Goal: Find specific page/section: Find specific page/section

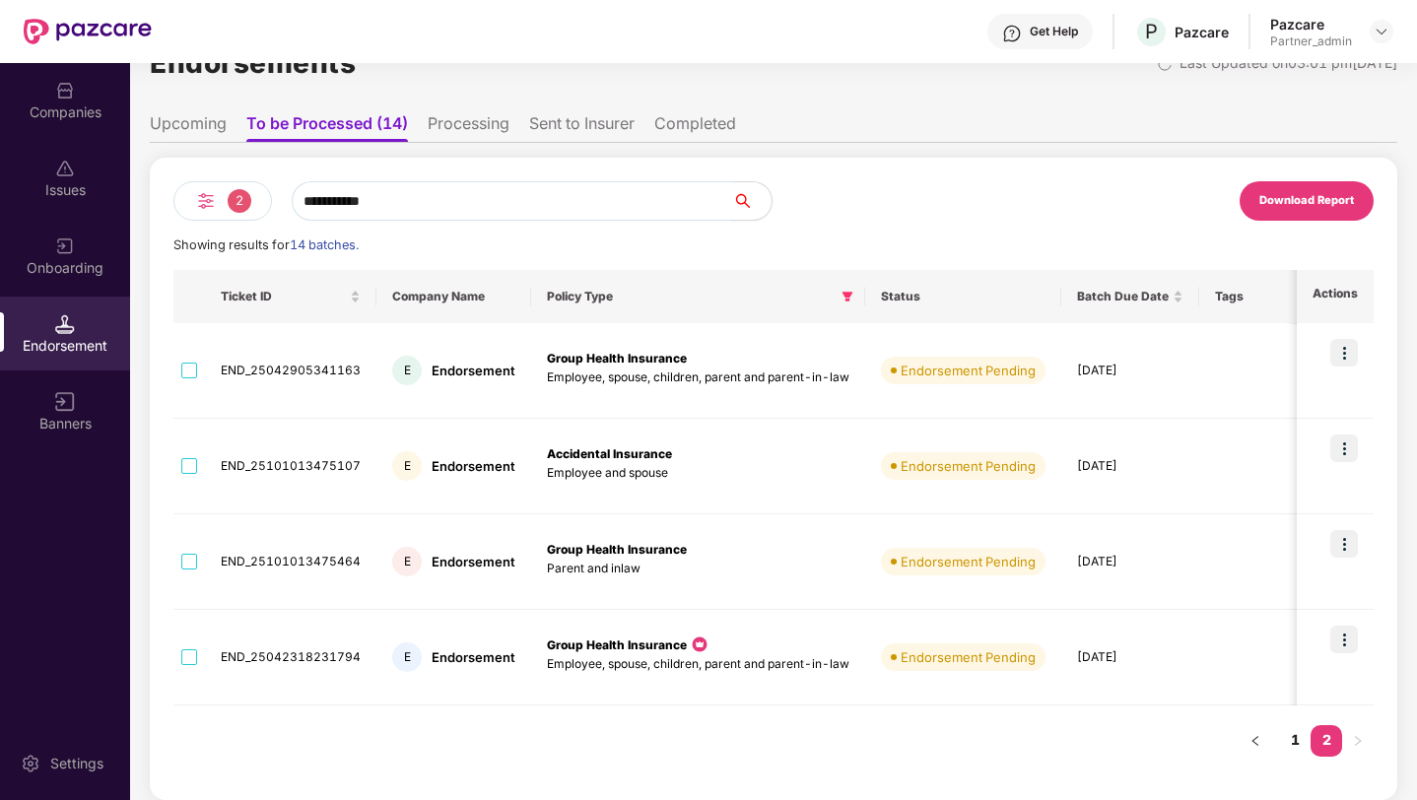
click at [200, 121] on li "Upcoming" at bounding box center [188, 127] width 77 height 29
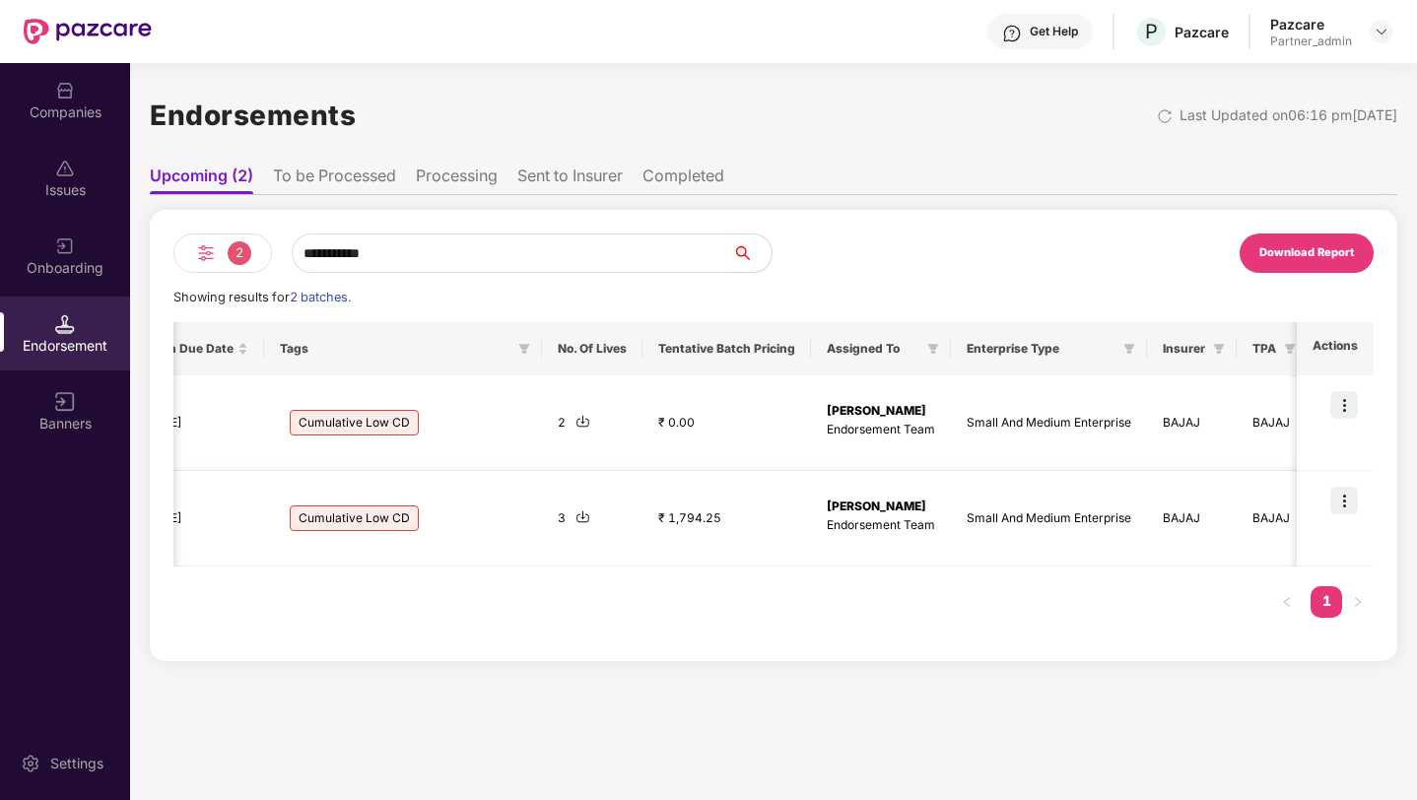
scroll to position [0, 2]
click at [333, 179] on li "To be Processed" at bounding box center [334, 180] width 123 height 29
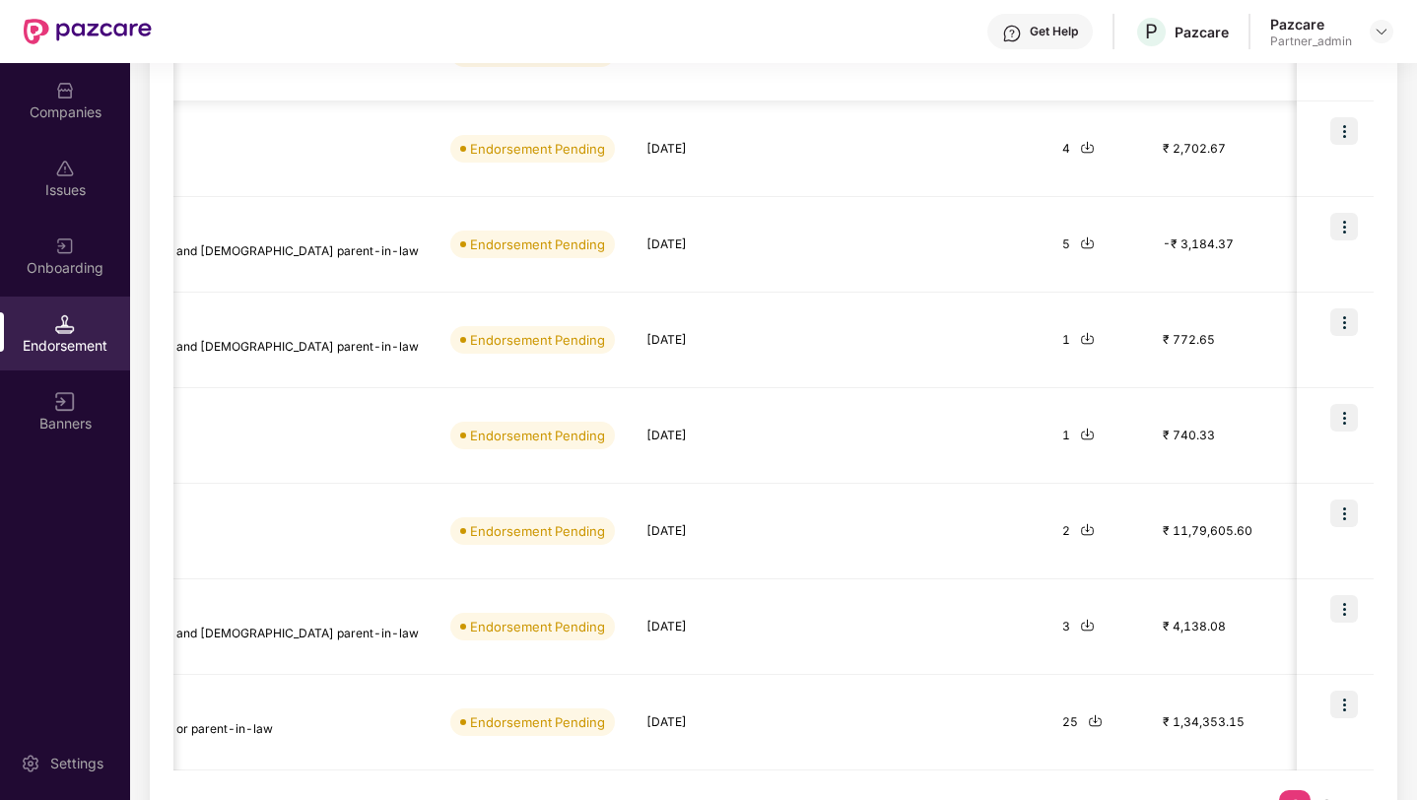
scroll to position [626, 0]
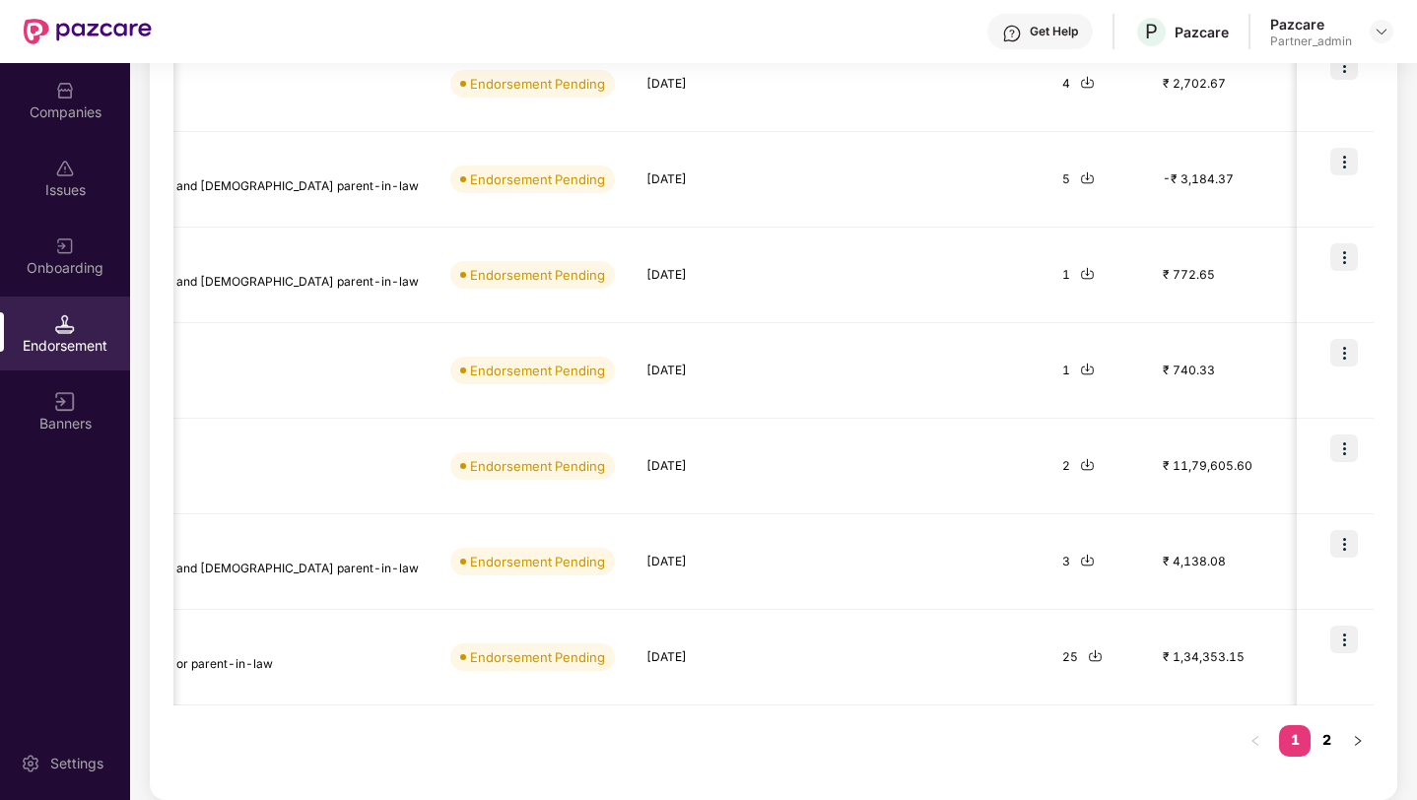
click at [1329, 736] on link "2" at bounding box center [1326, 740] width 32 height 30
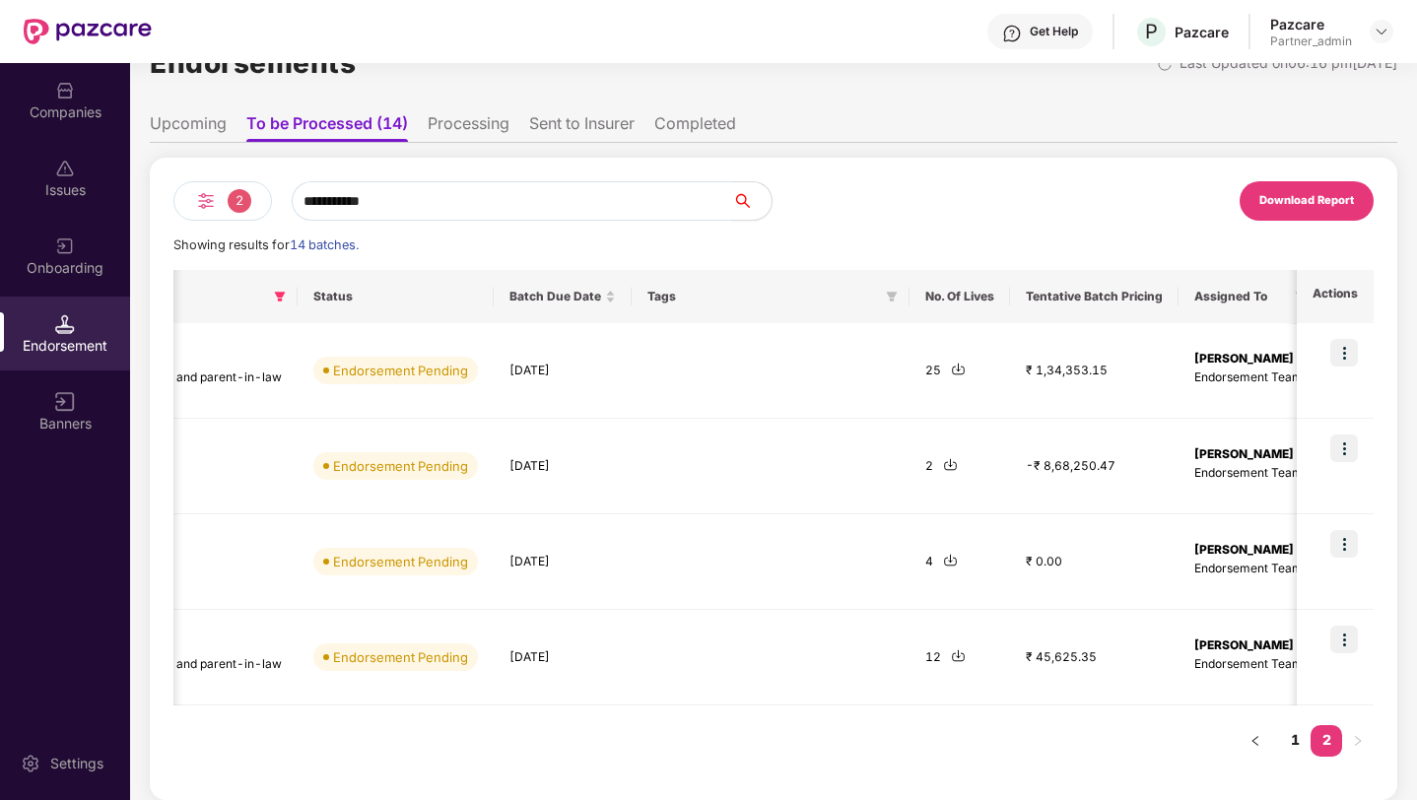
scroll to position [52, 0]
click at [46, 97] on div "Companies" at bounding box center [65, 100] width 130 height 74
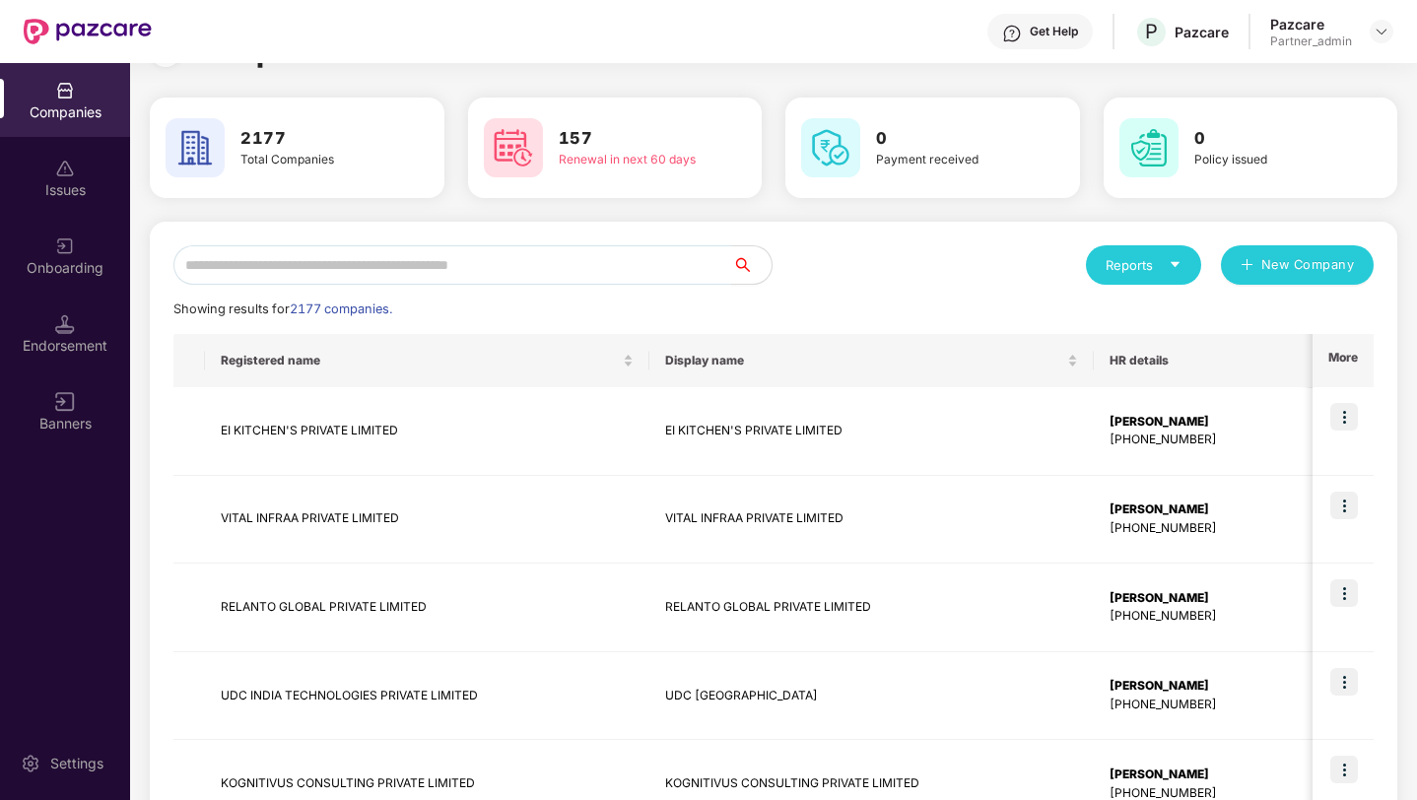
scroll to position [0, 0]
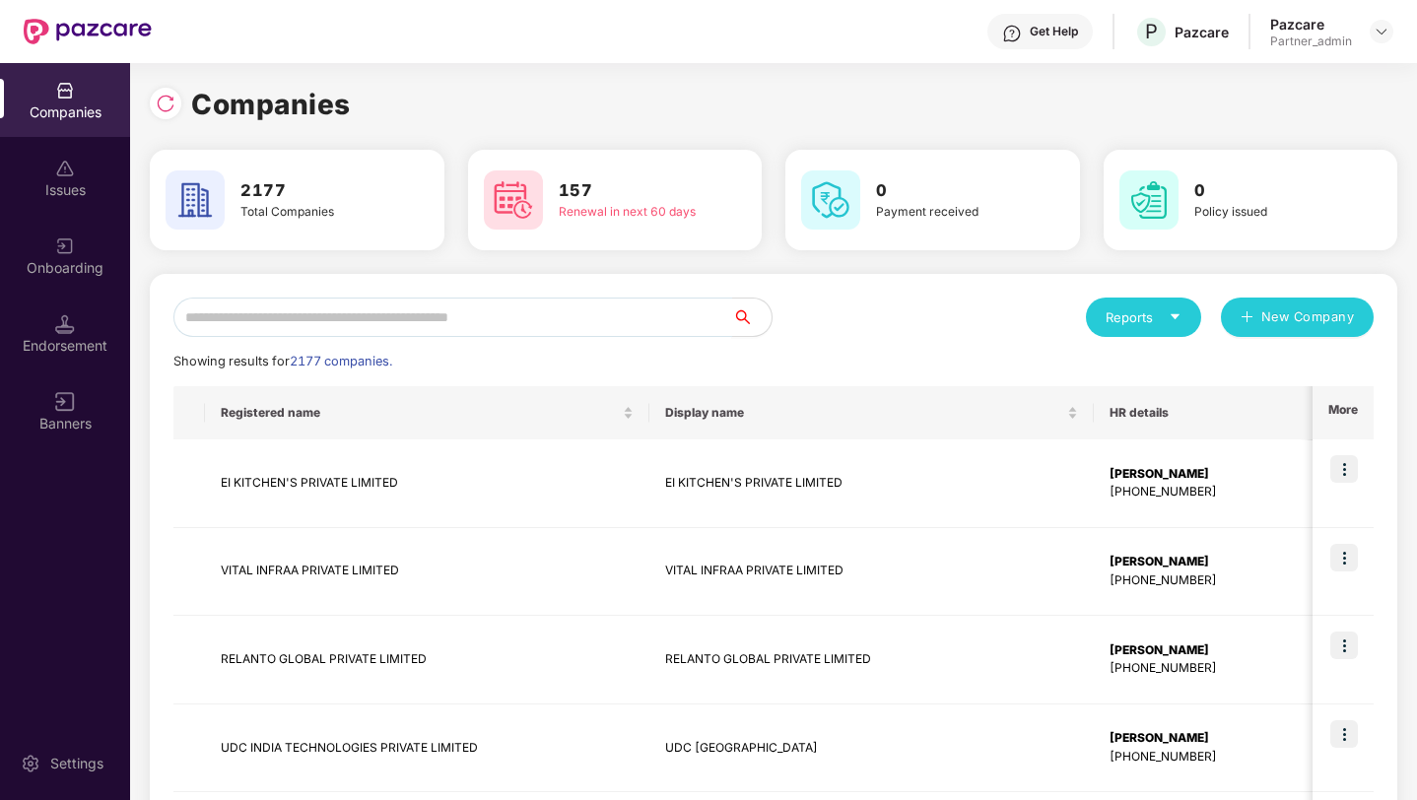
click at [255, 307] on input "text" at bounding box center [452, 317] width 559 height 39
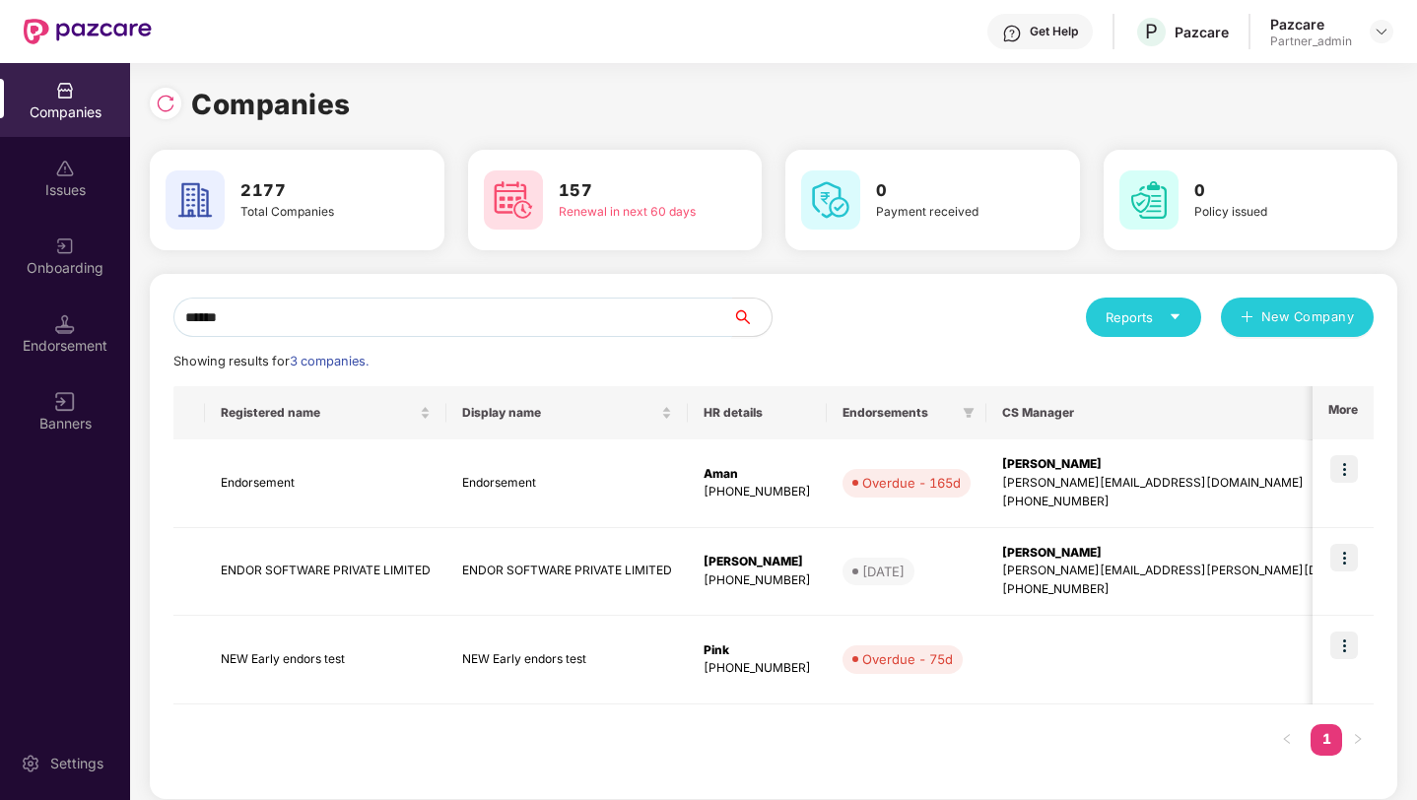
type input "*******"
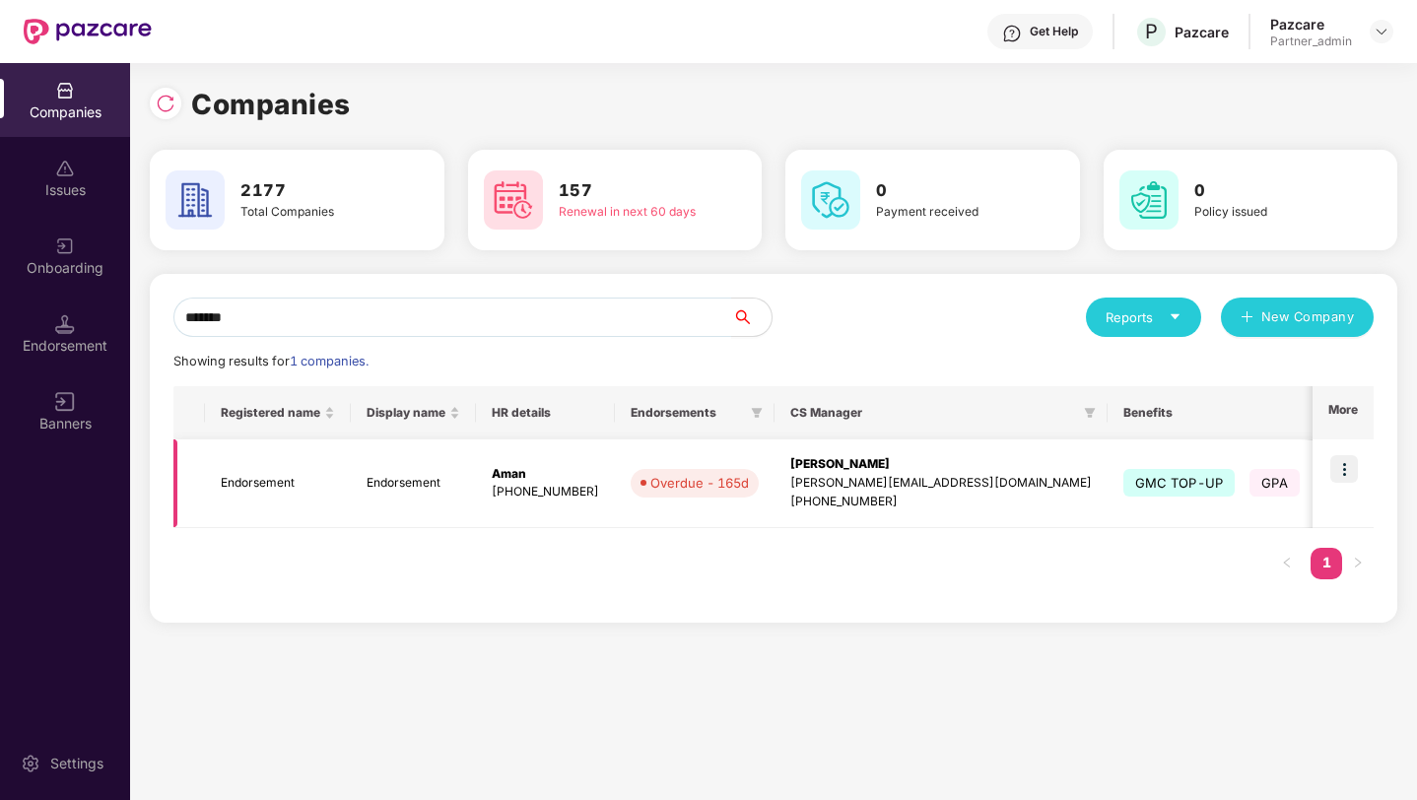
click at [361, 492] on td "Endorsement" at bounding box center [413, 483] width 125 height 89
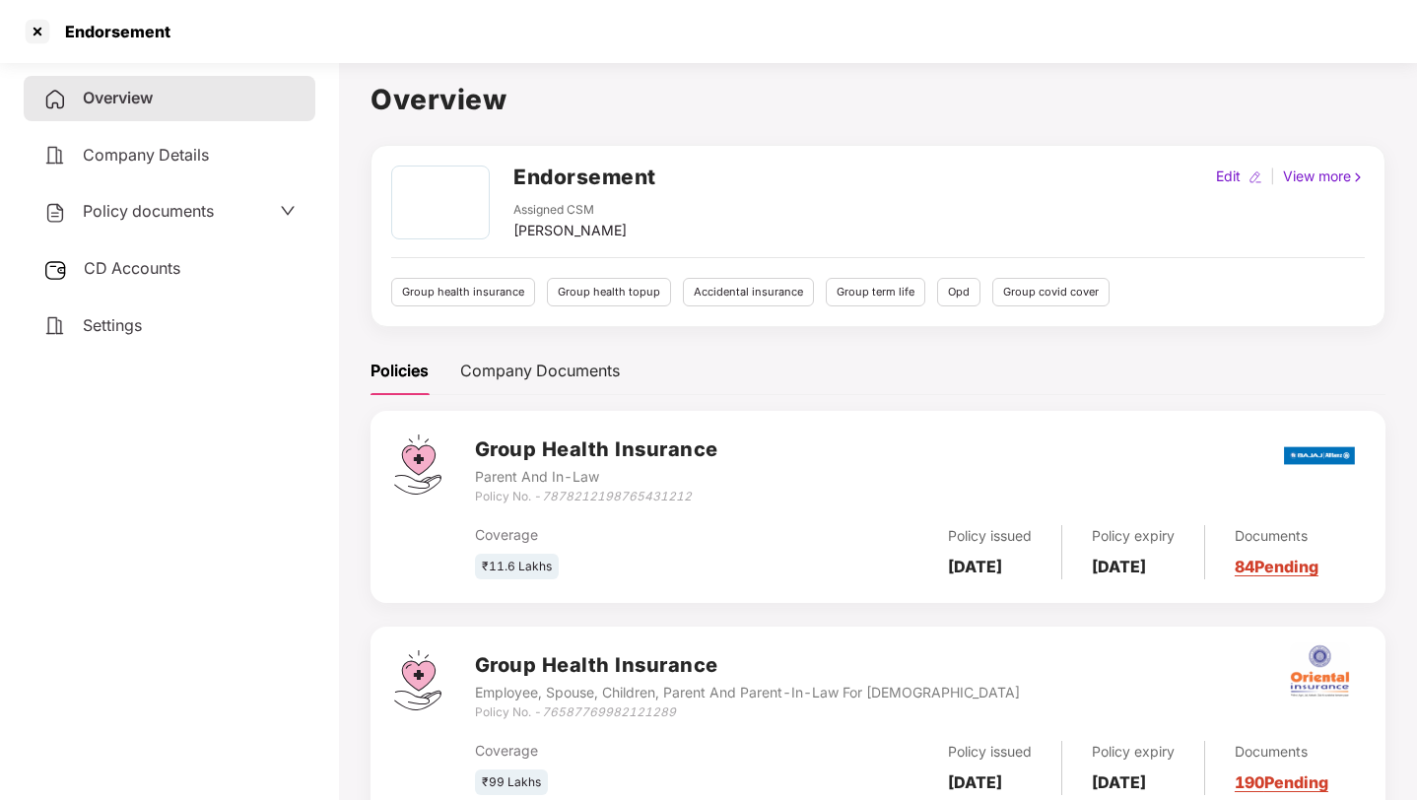
click at [230, 271] on div "CD Accounts" at bounding box center [170, 268] width 292 height 45
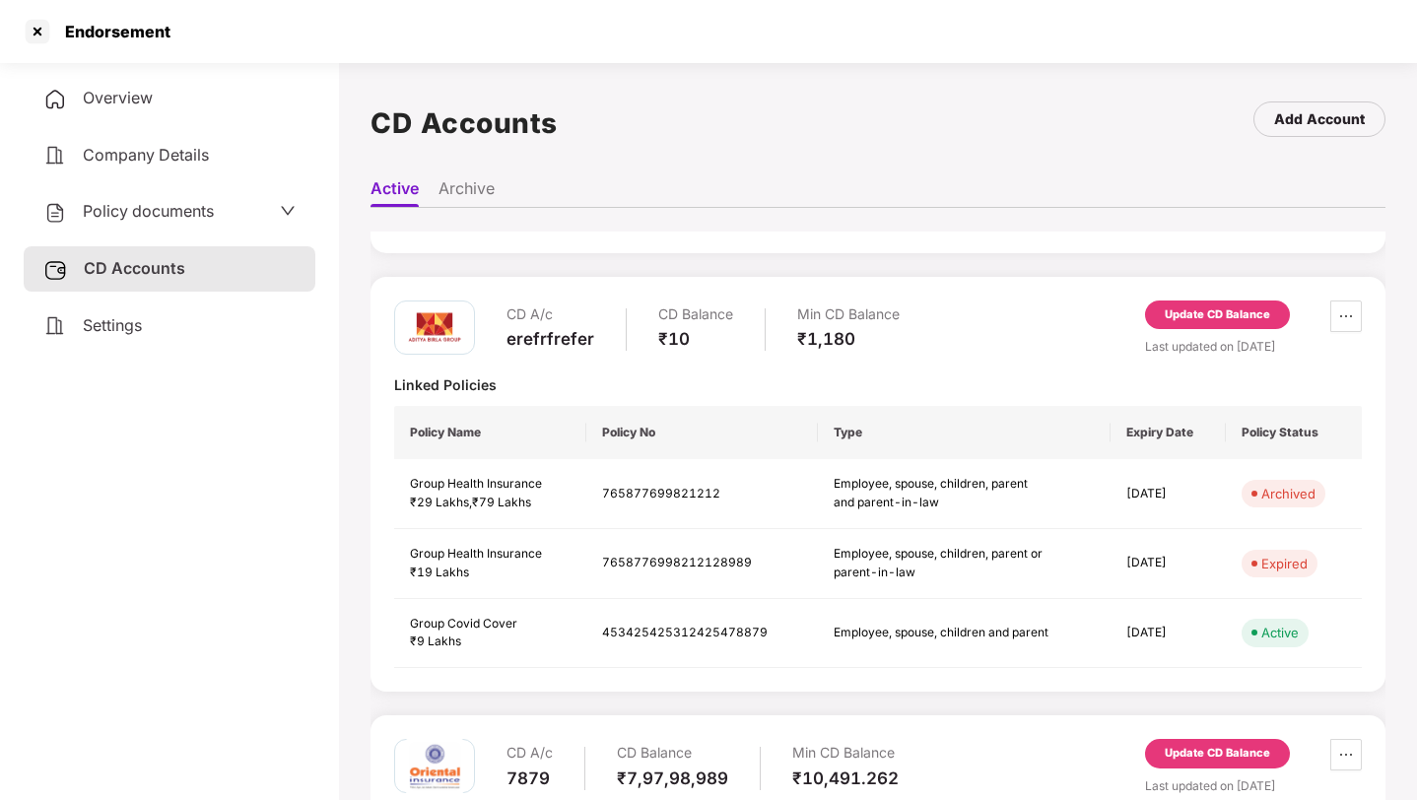
scroll to position [406, 0]
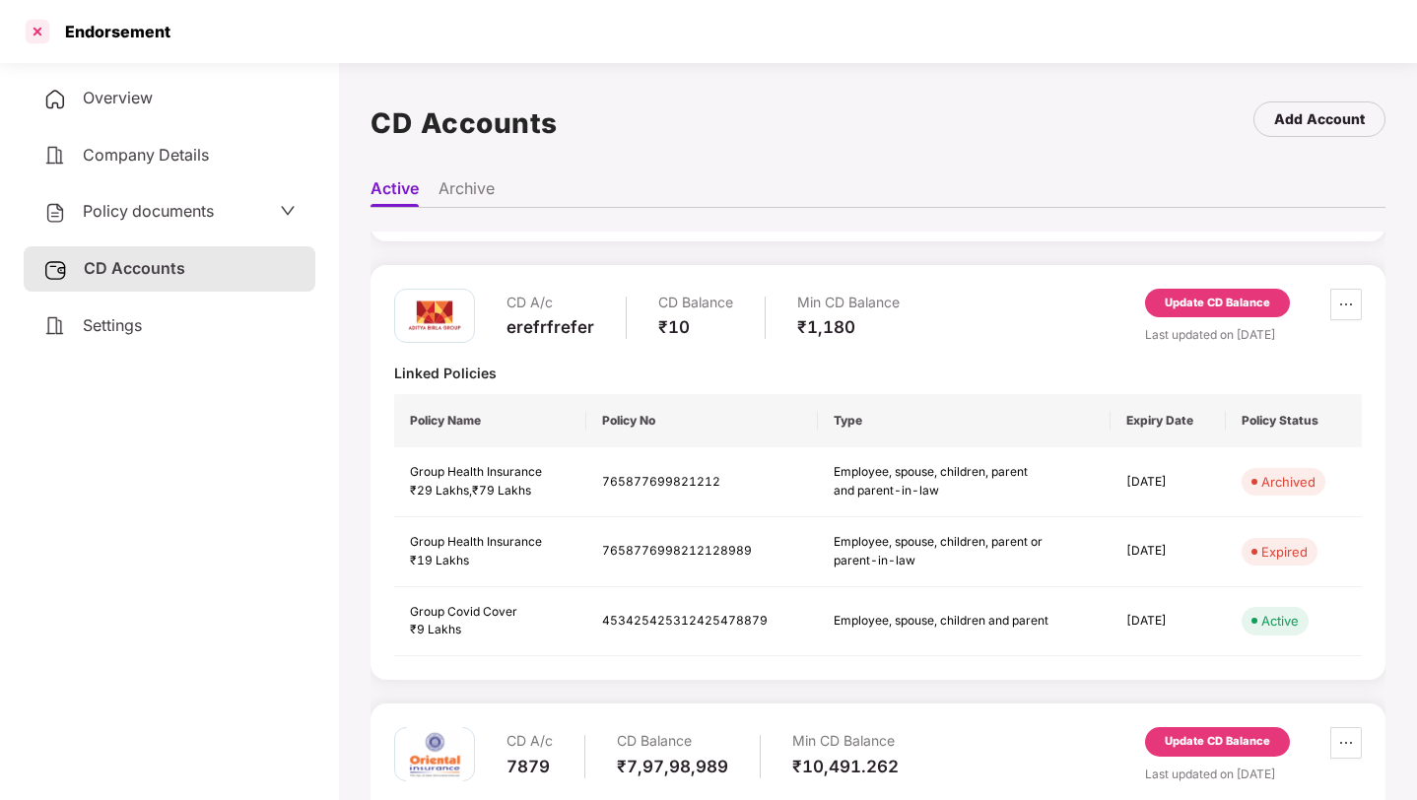
click at [34, 31] on div at bounding box center [38, 32] width 32 height 32
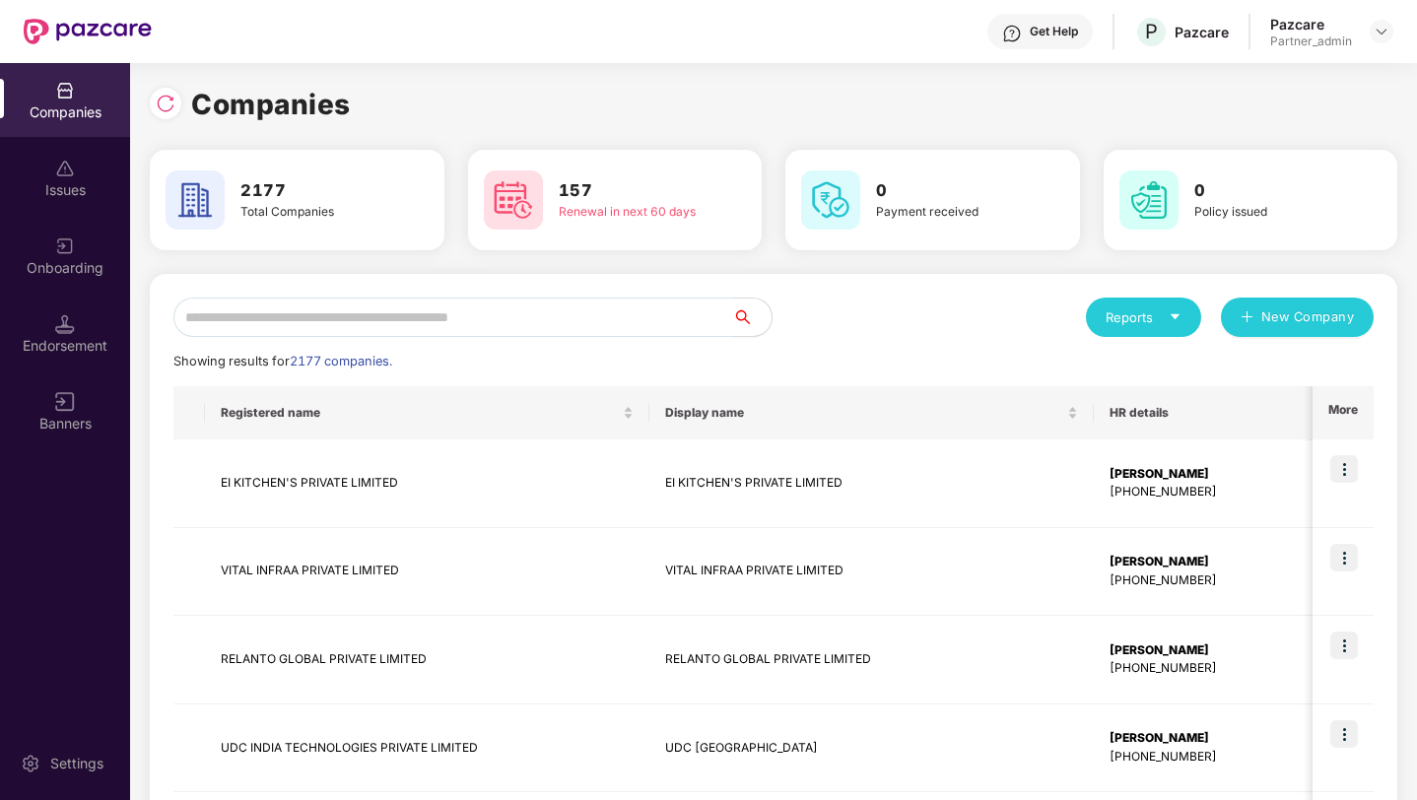
click at [237, 322] on input "text" at bounding box center [452, 317] width 559 height 39
click at [44, 355] on div "Endorsement" at bounding box center [65, 346] width 130 height 20
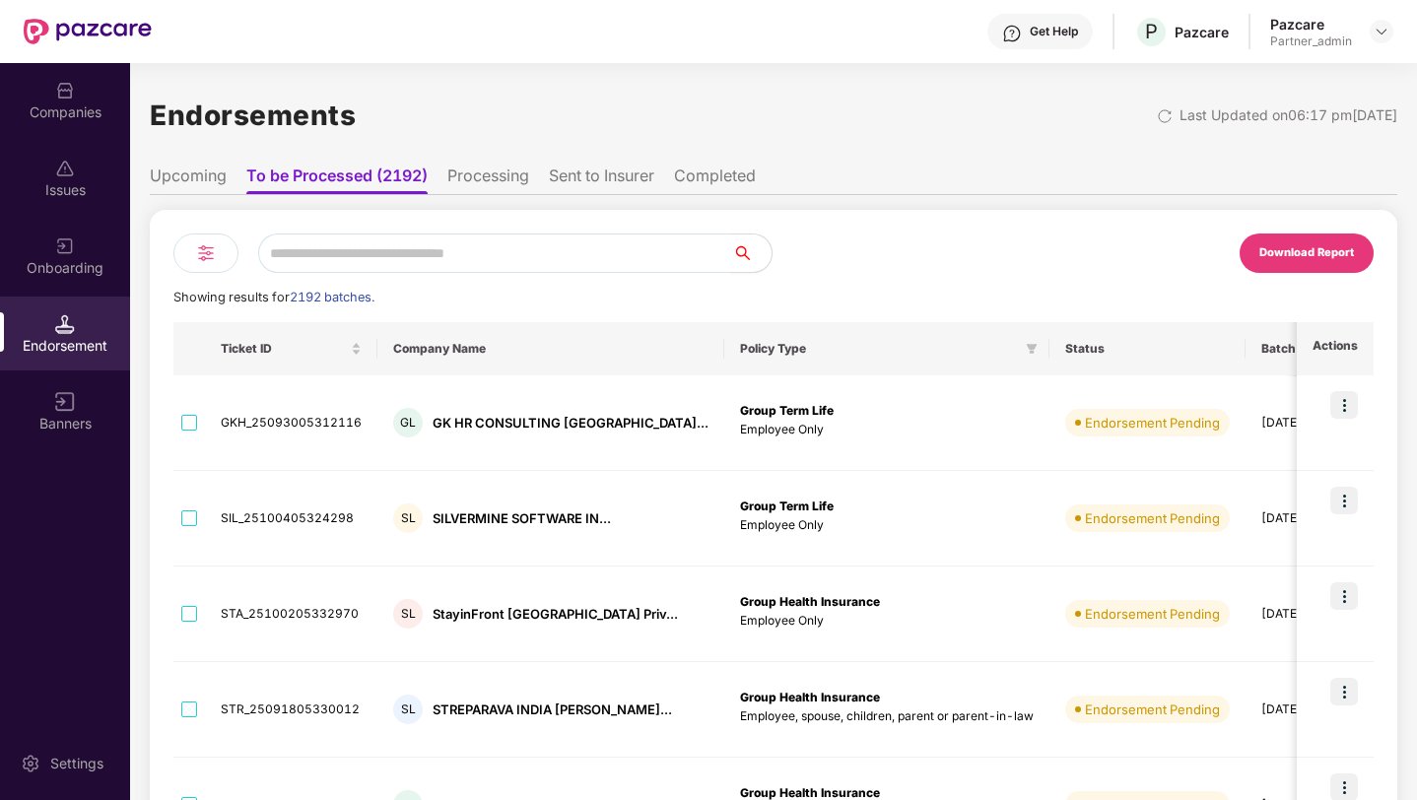
click at [194, 259] on img at bounding box center [206, 253] width 24 height 24
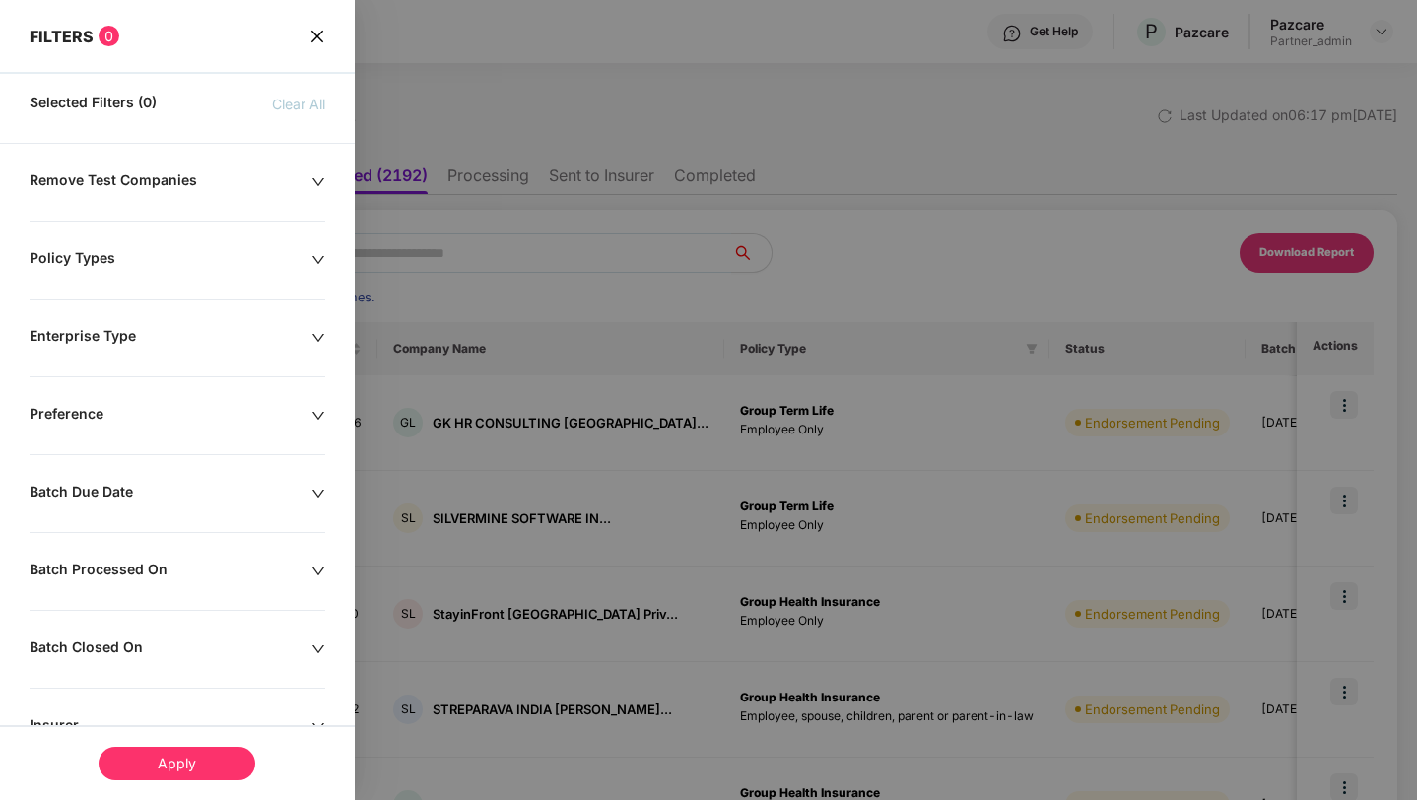
click at [159, 265] on div "Policy Types" at bounding box center [171, 260] width 282 height 22
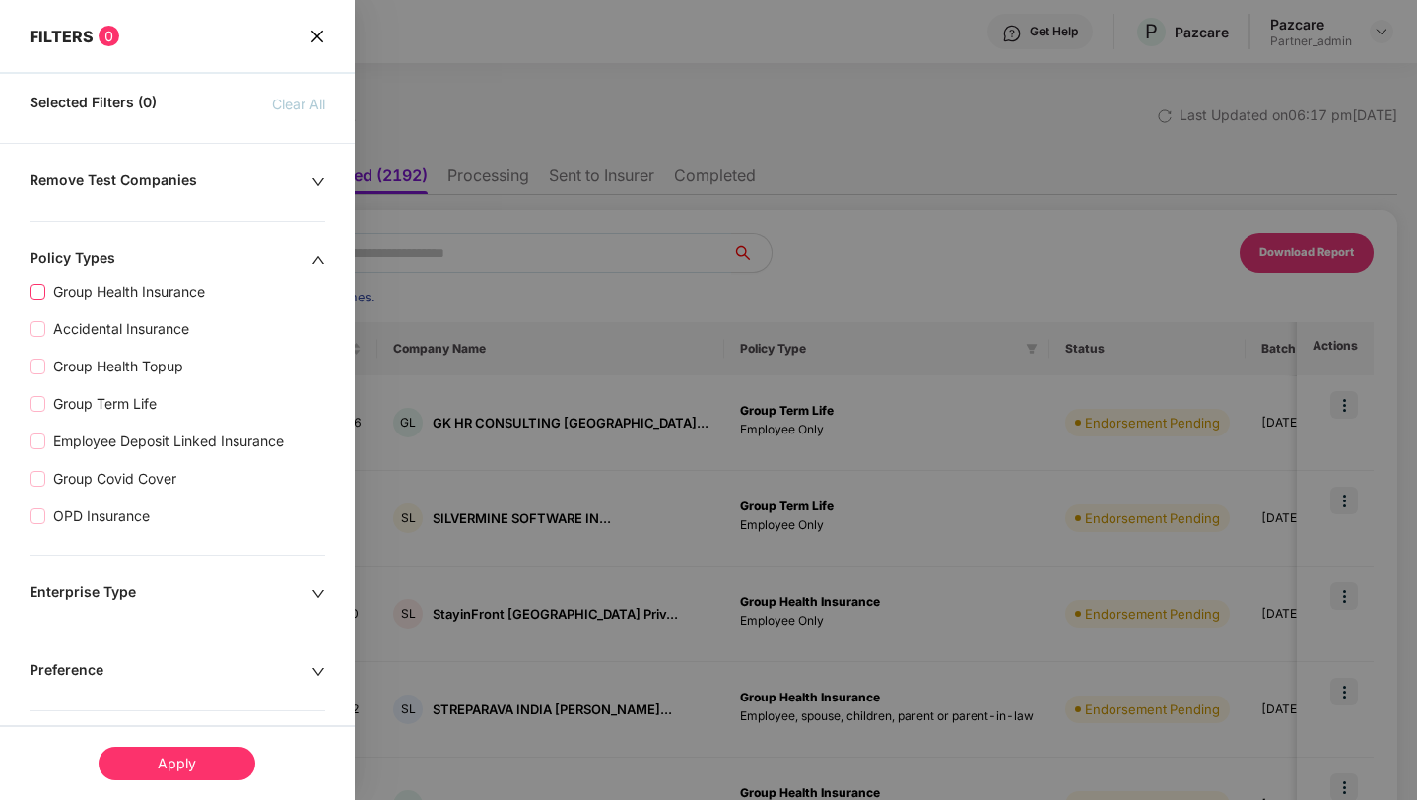
click at [136, 294] on span "Group Health Insurance" at bounding box center [129, 292] width 168 height 22
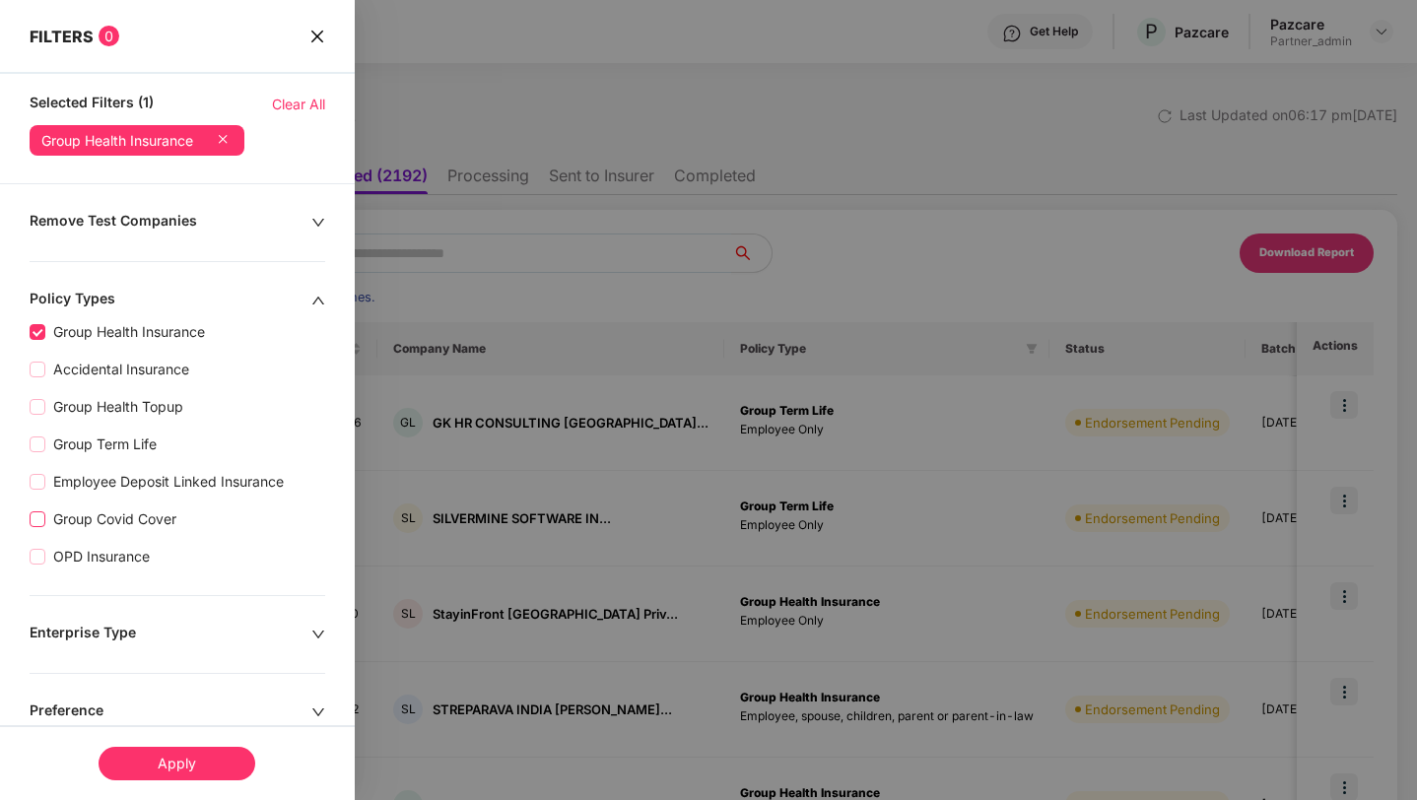
click at [107, 517] on span "Group Covid Cover" at bounding box center [114, 519] width 139 height 22
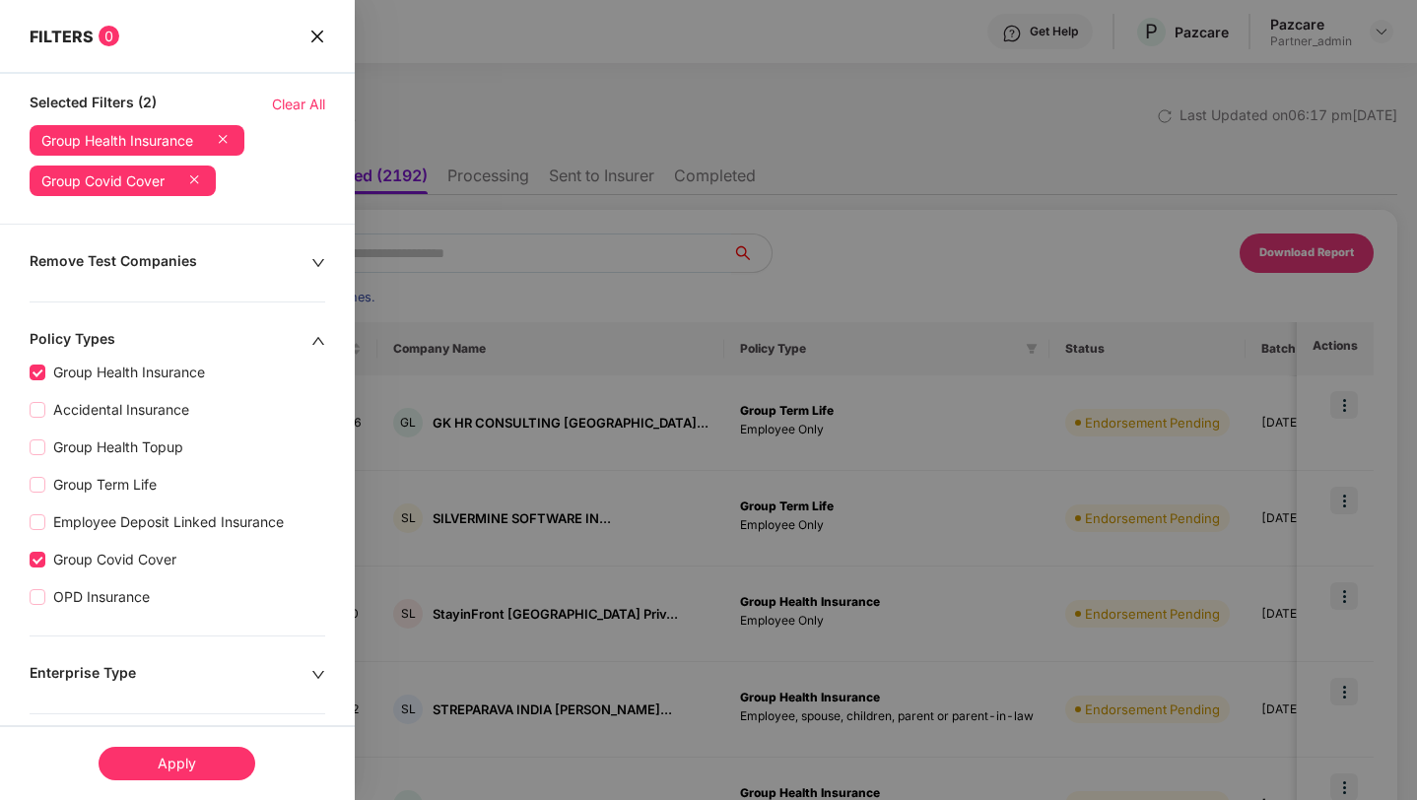
click at [165, 763] on div "Apply" at bounding box center [177, 764] width 157 height 34
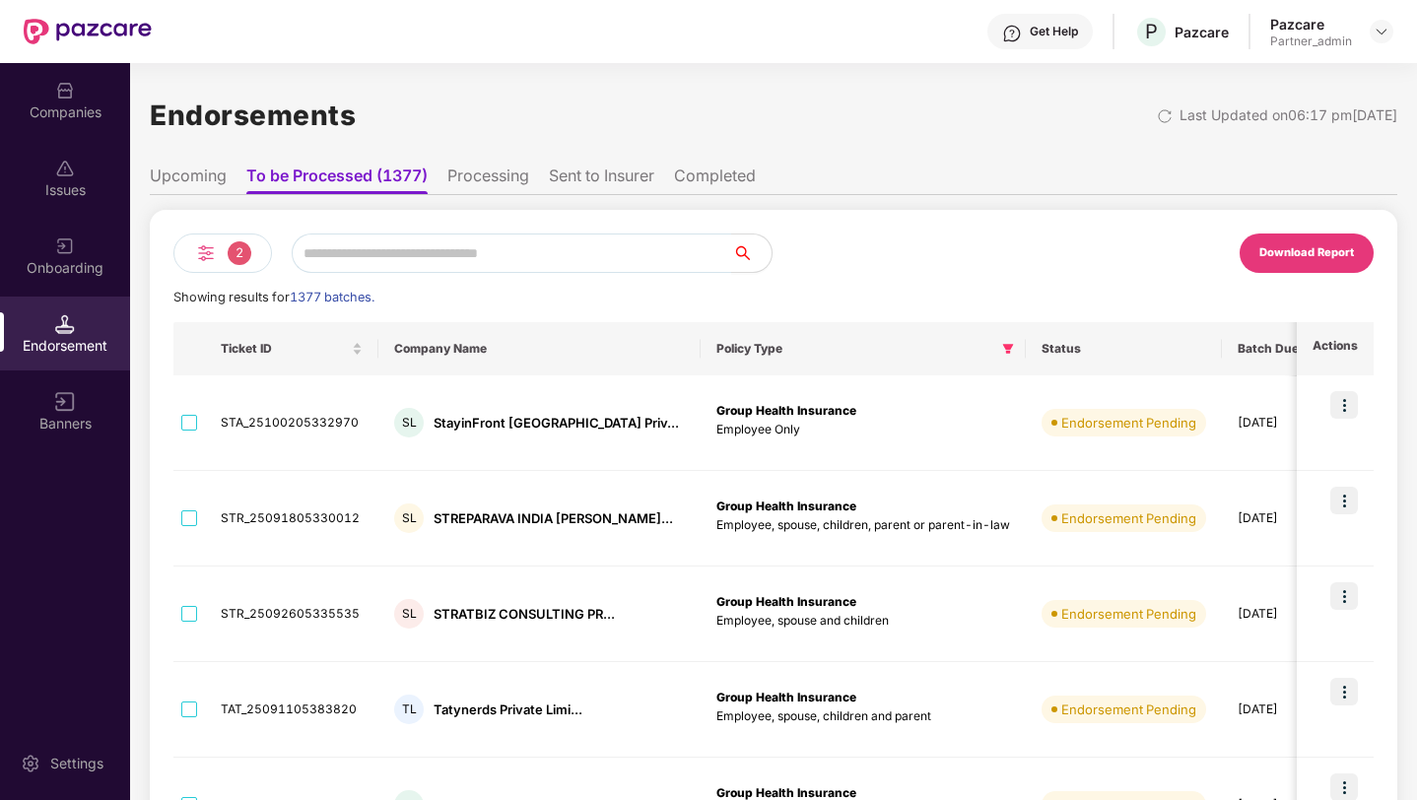
click at [204, 178] on li "Upcoming" at bounding box center [188, 180] width 77 height 29
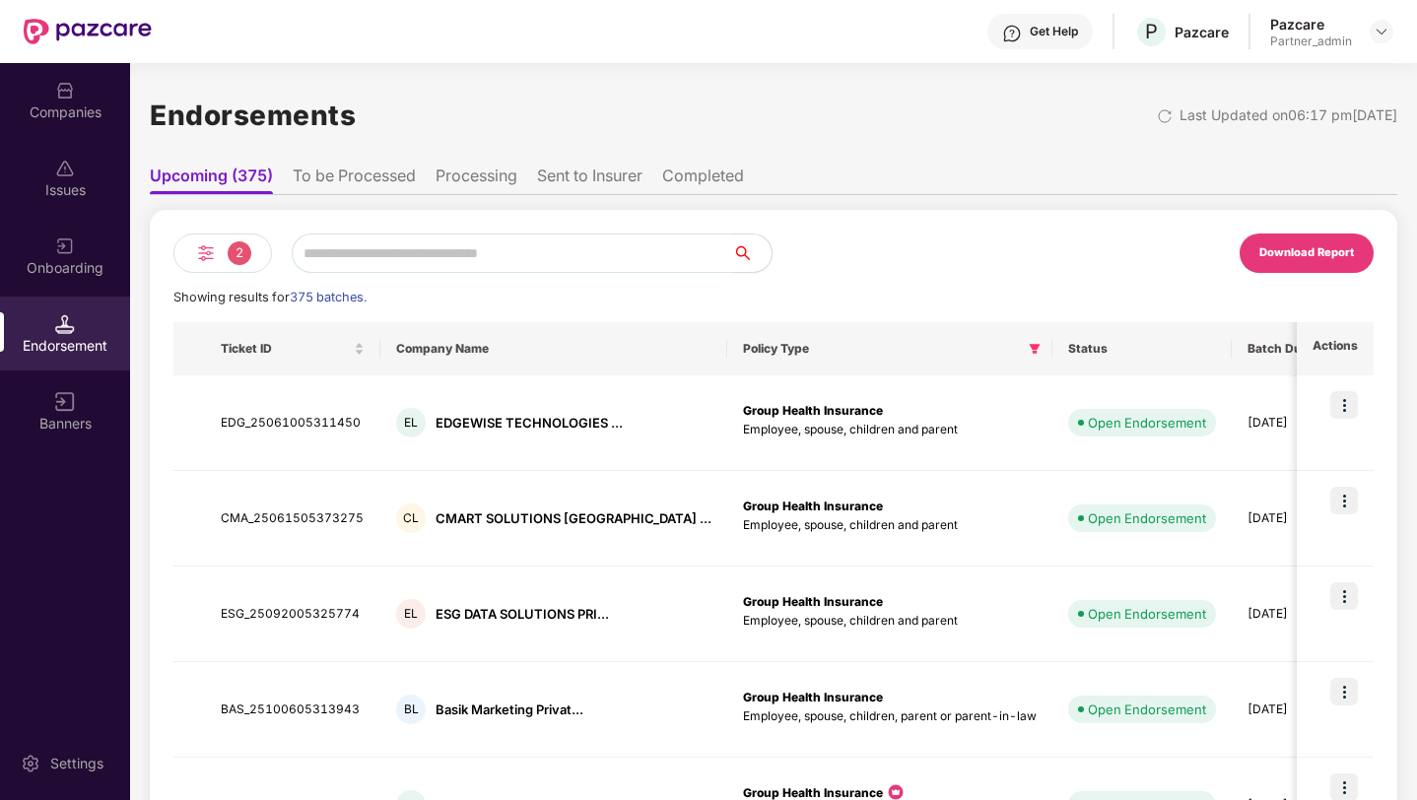
click at [320, 248] on input "text" at bounding box center [512, 253] width 440 height 39
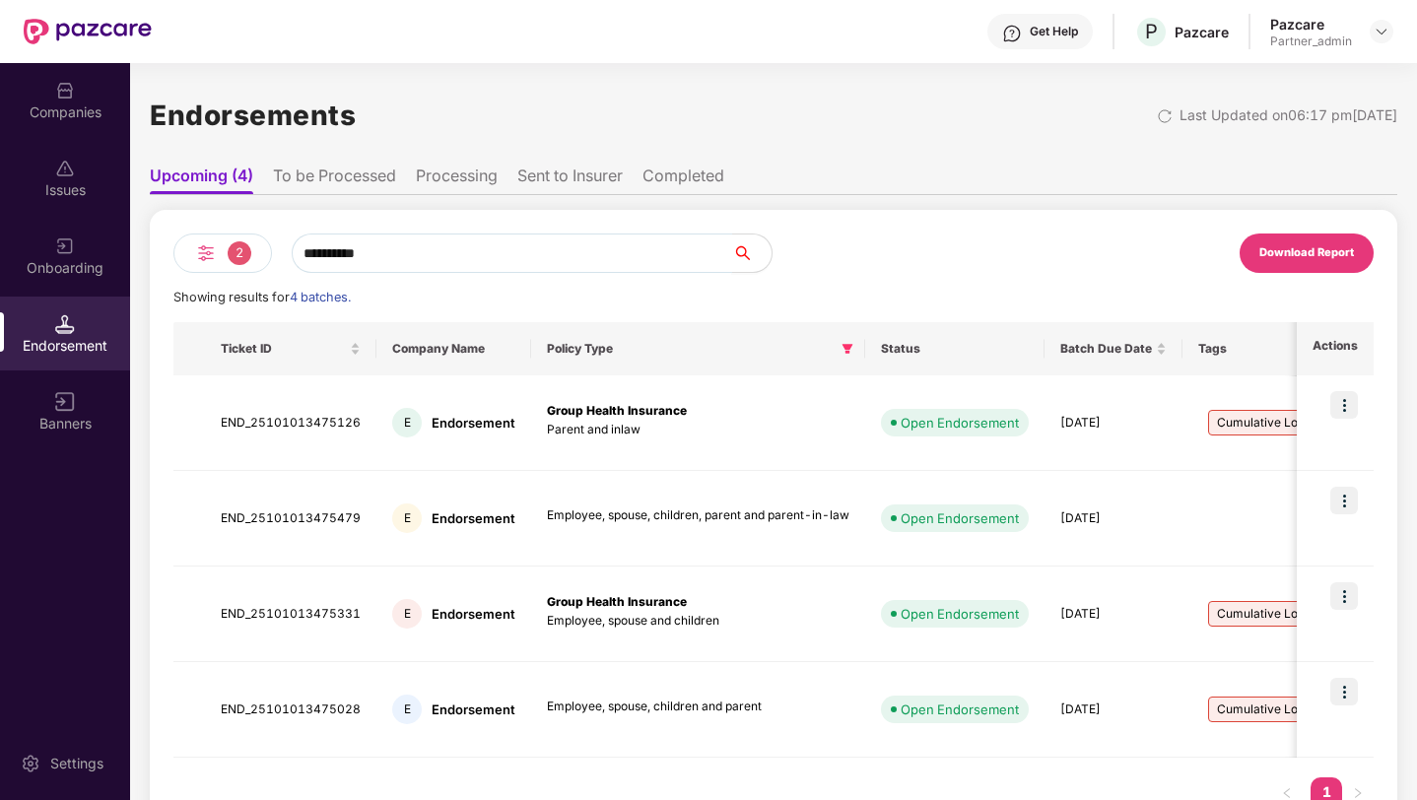
type input "**********"
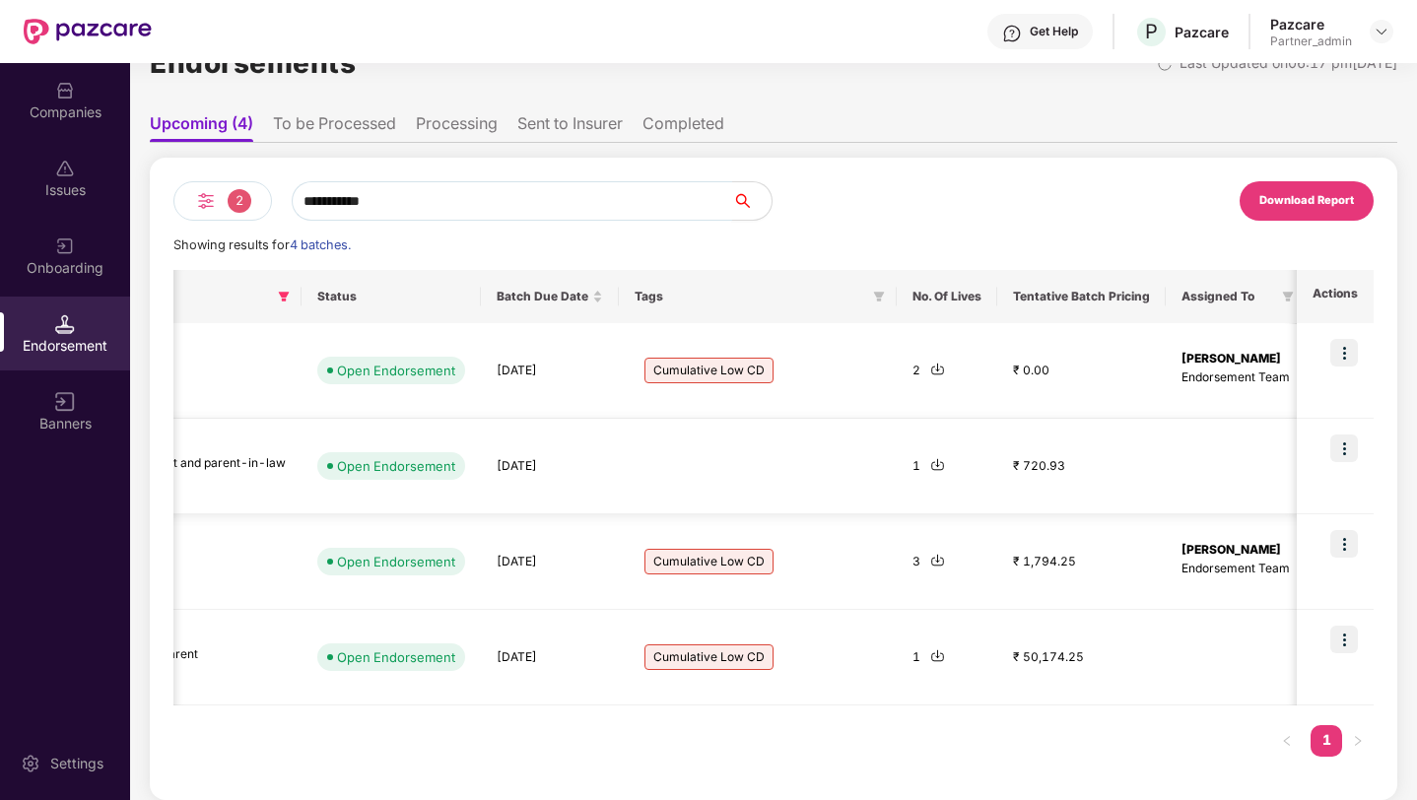
scroll to position [0, 571]
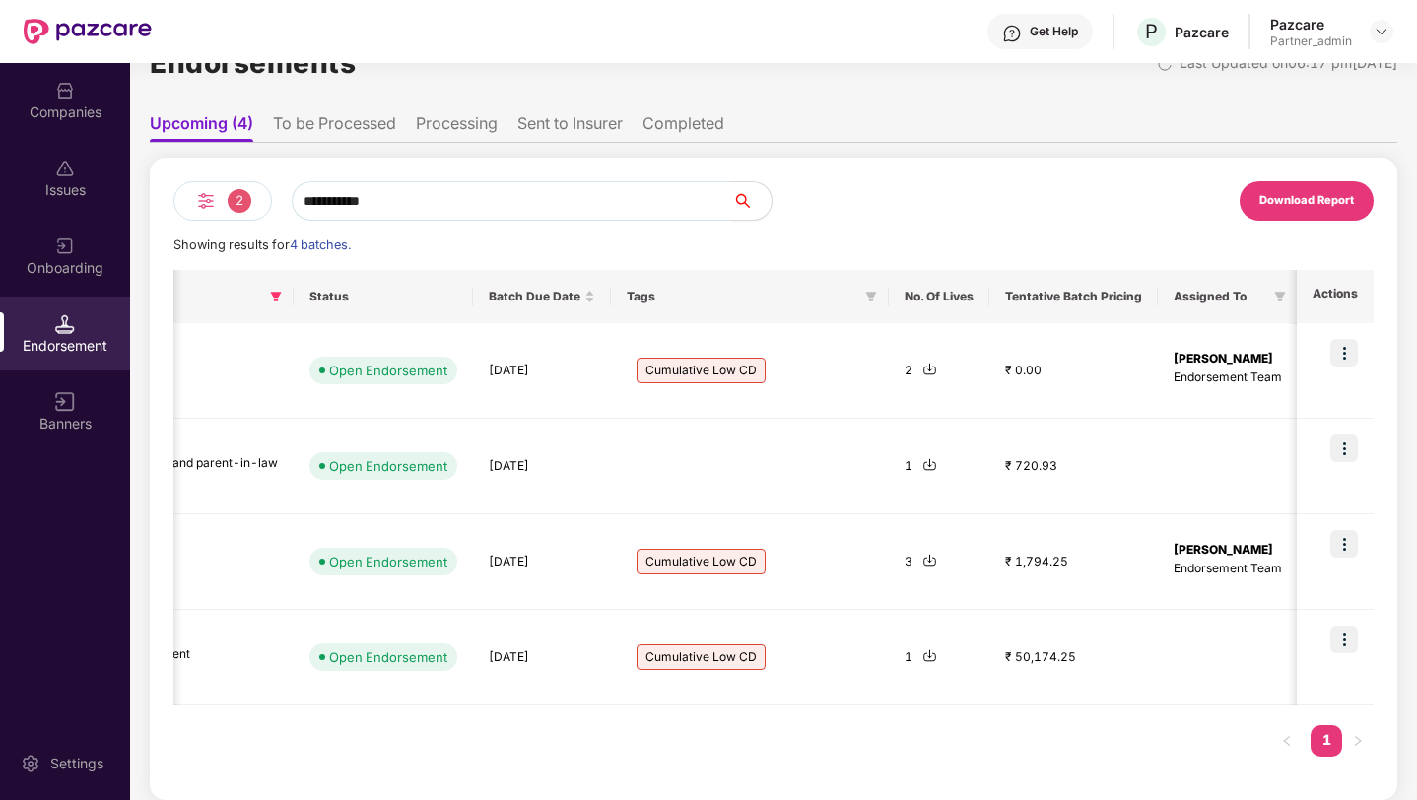
click at [363, 123] on li "To be Processed" at bounding box center [334, 127] width 123 height 29
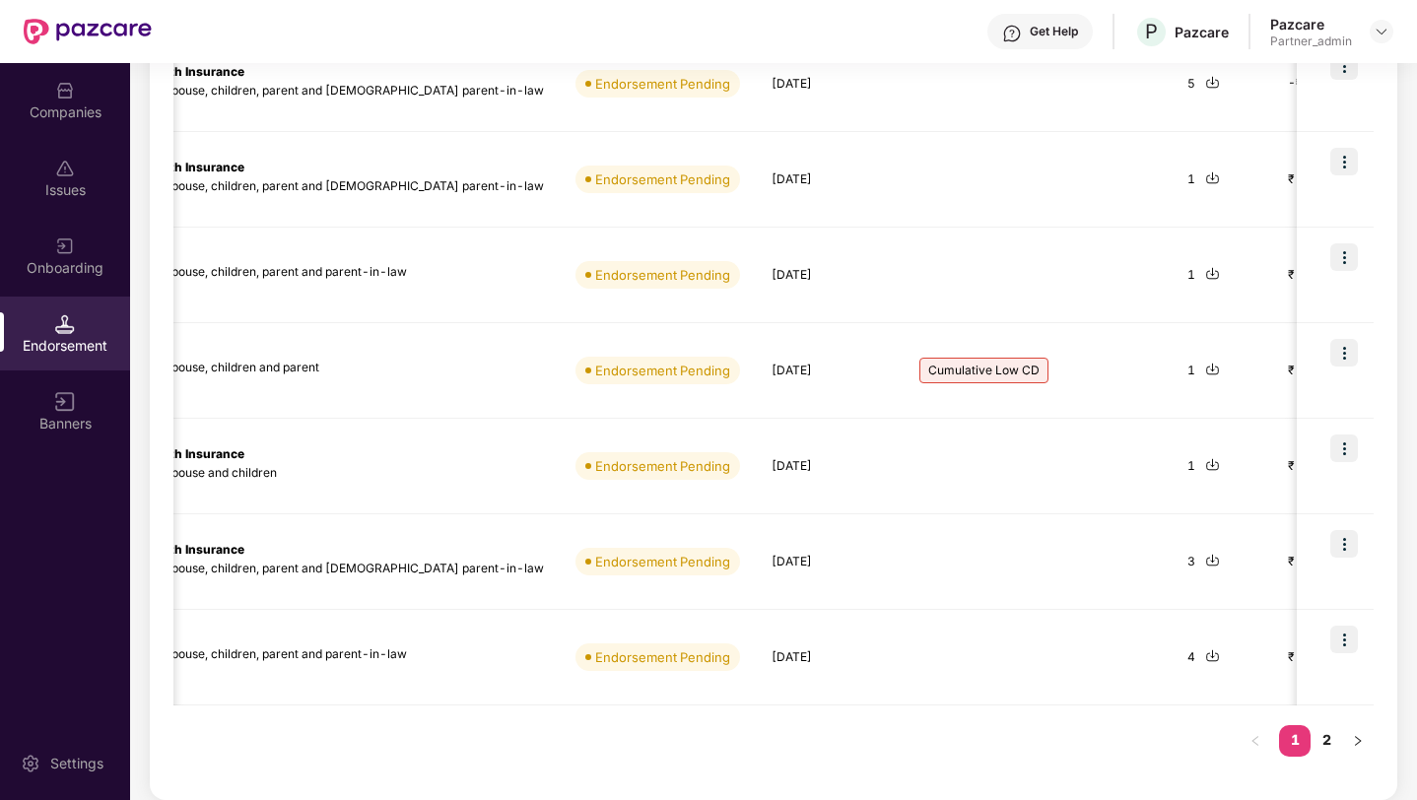
scroll to position [0, 449]
click at [1328, 744] on link "2" at bounding box center [1326, 740] width 32 height 30
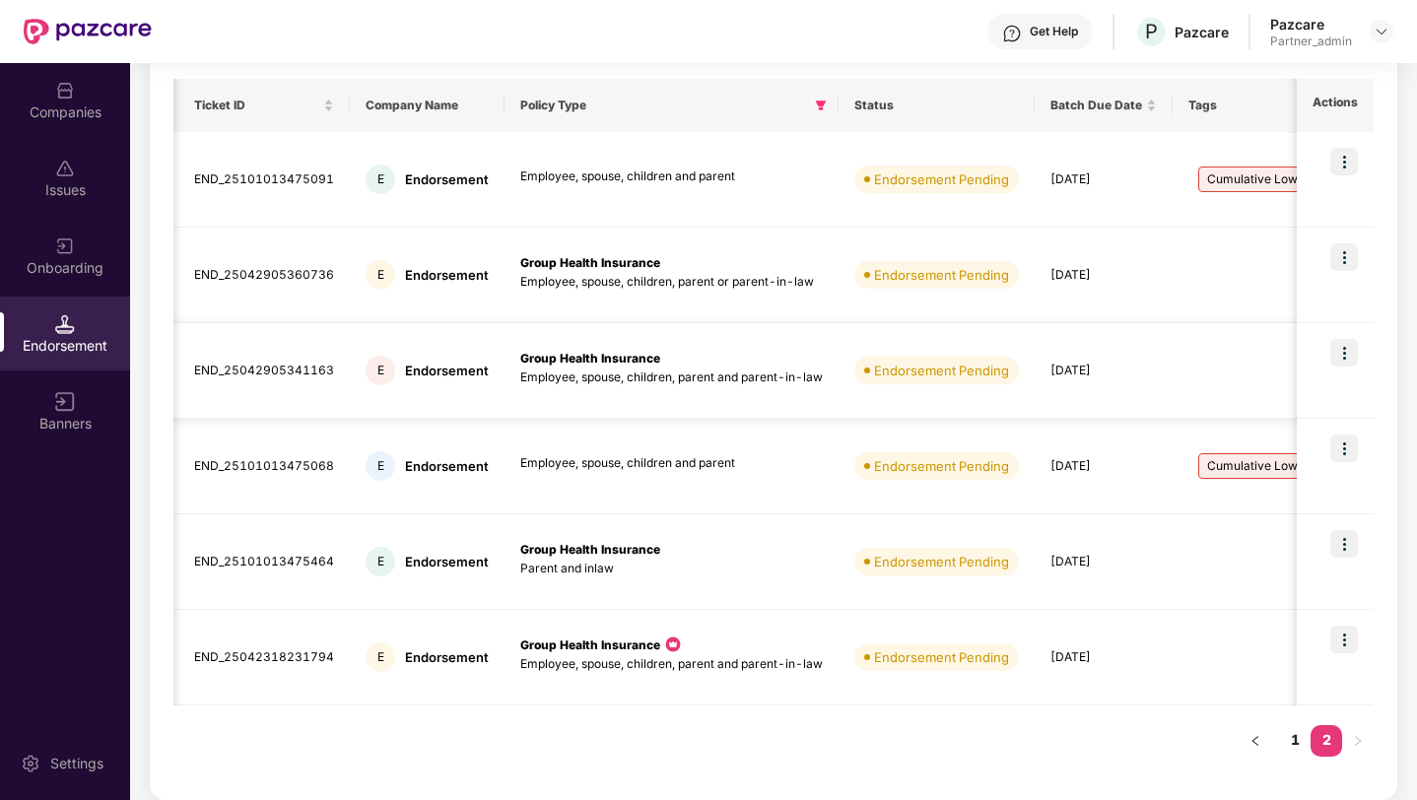
scroll to position [0, 15]
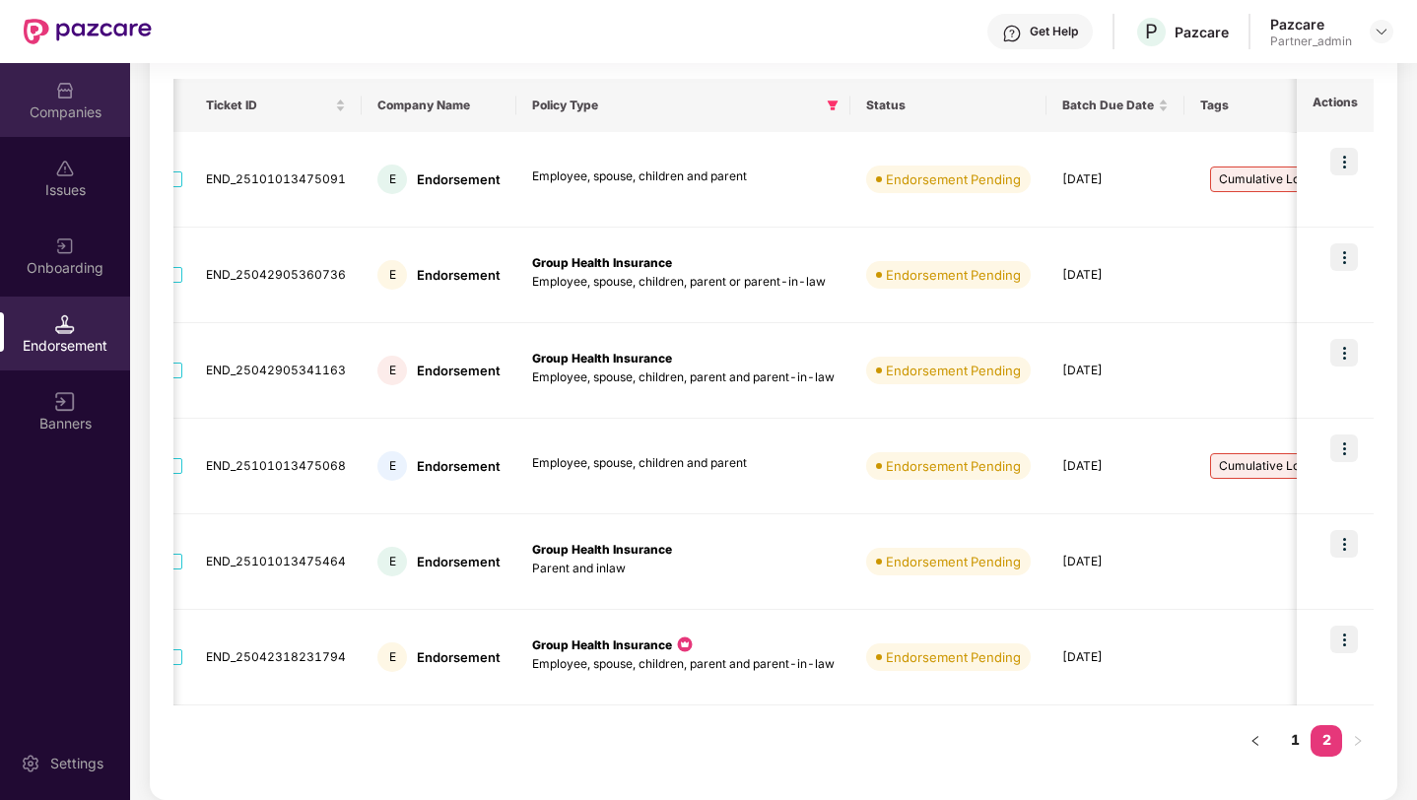
click at [67, 110] on div "Companies" at bounding box center [65, 112] width 130 height 20
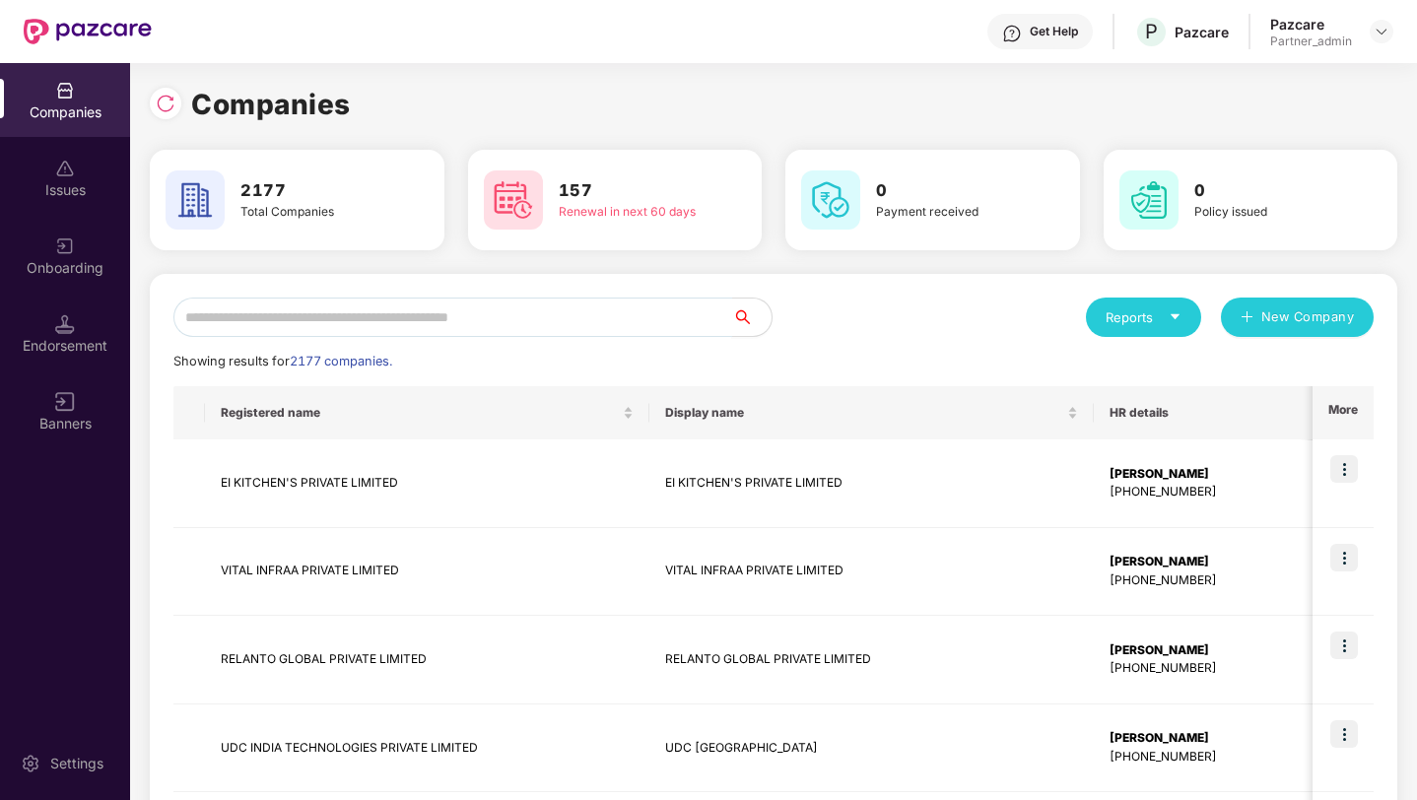
click at [243, 324] on input "text" at bounding box center [452, 317] width 559 height 39
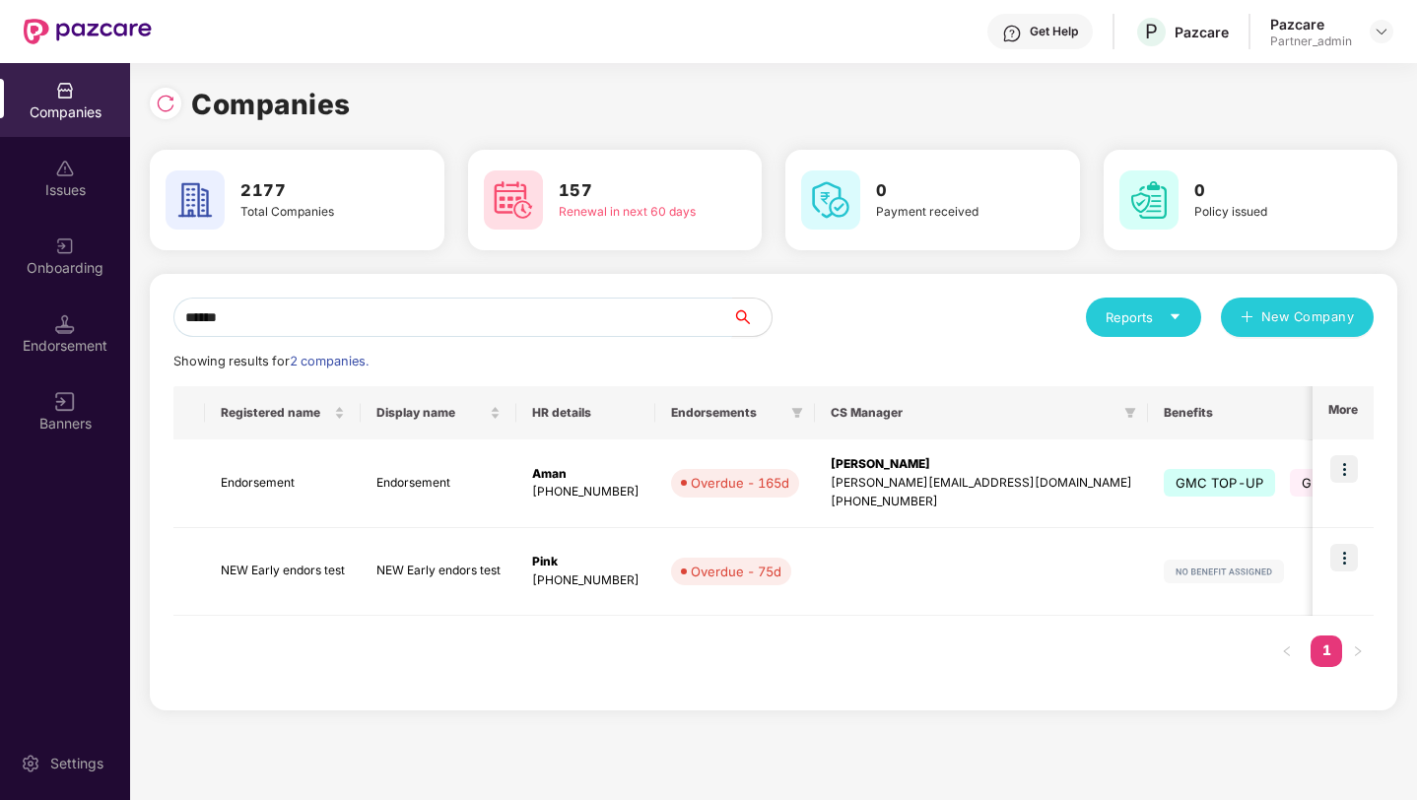
type input "*******"
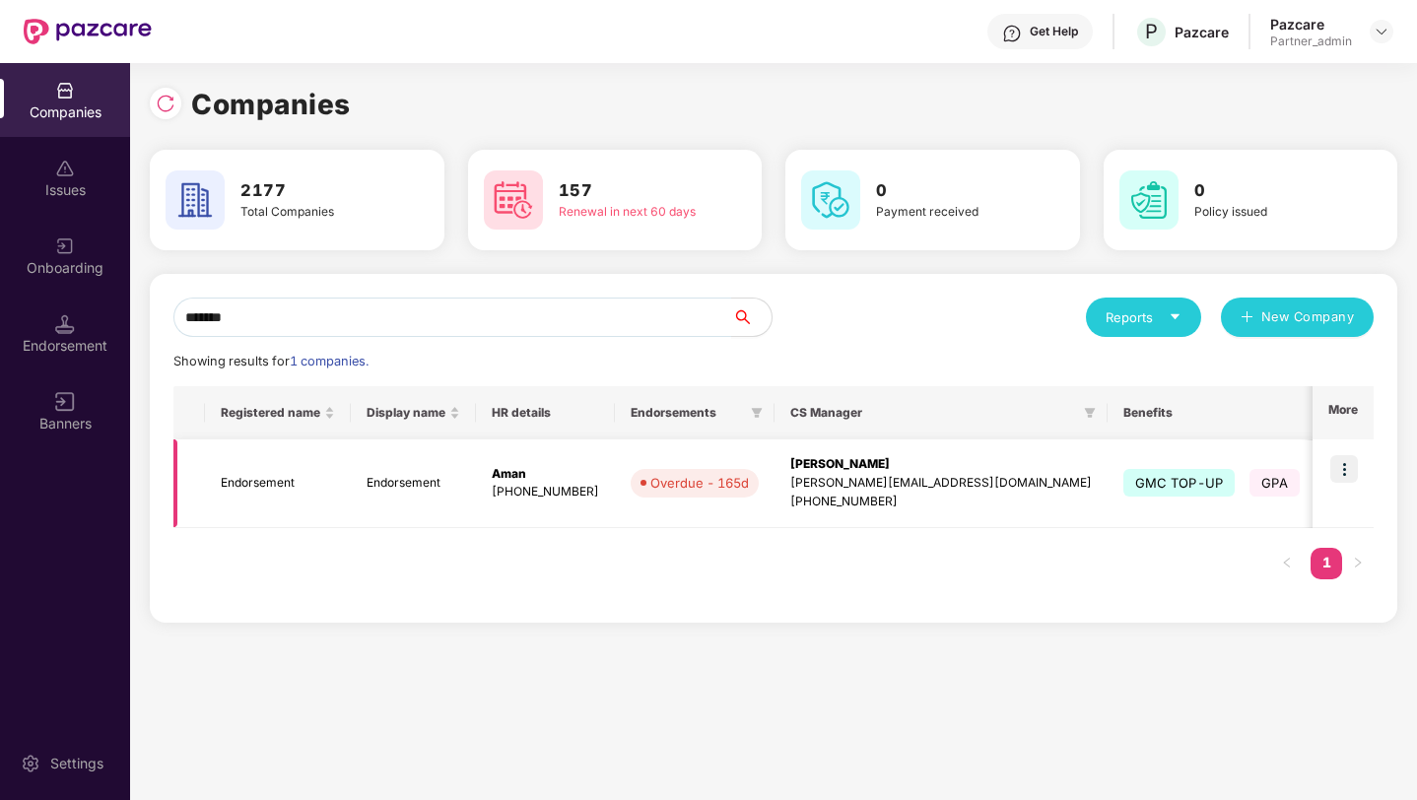
click at [291, 476] on td "Endorsement" at bounding box center [278, 483] width 146 height 89
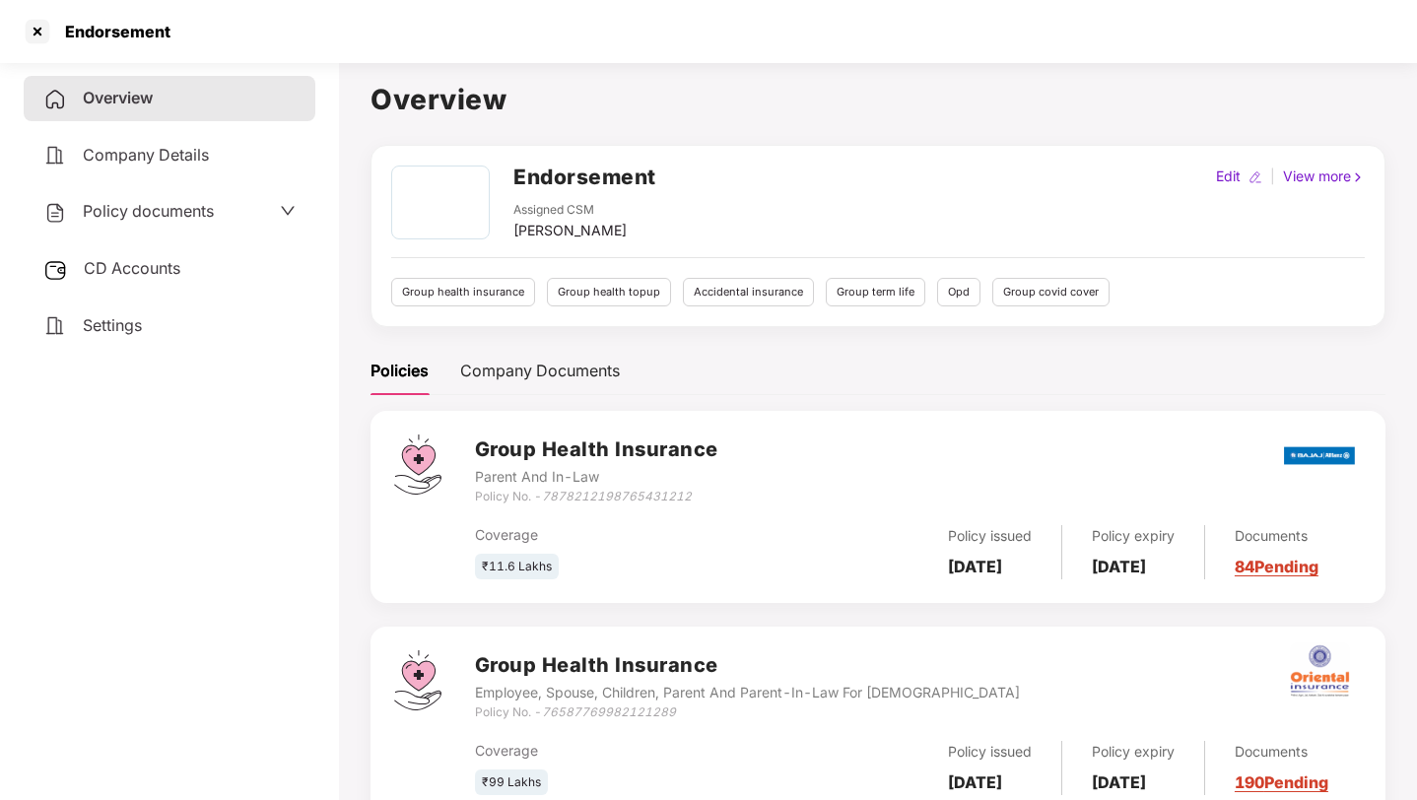
click at [166, 265] on span "CD Accounts" at bounding box center [132, 268] width 97 height 20
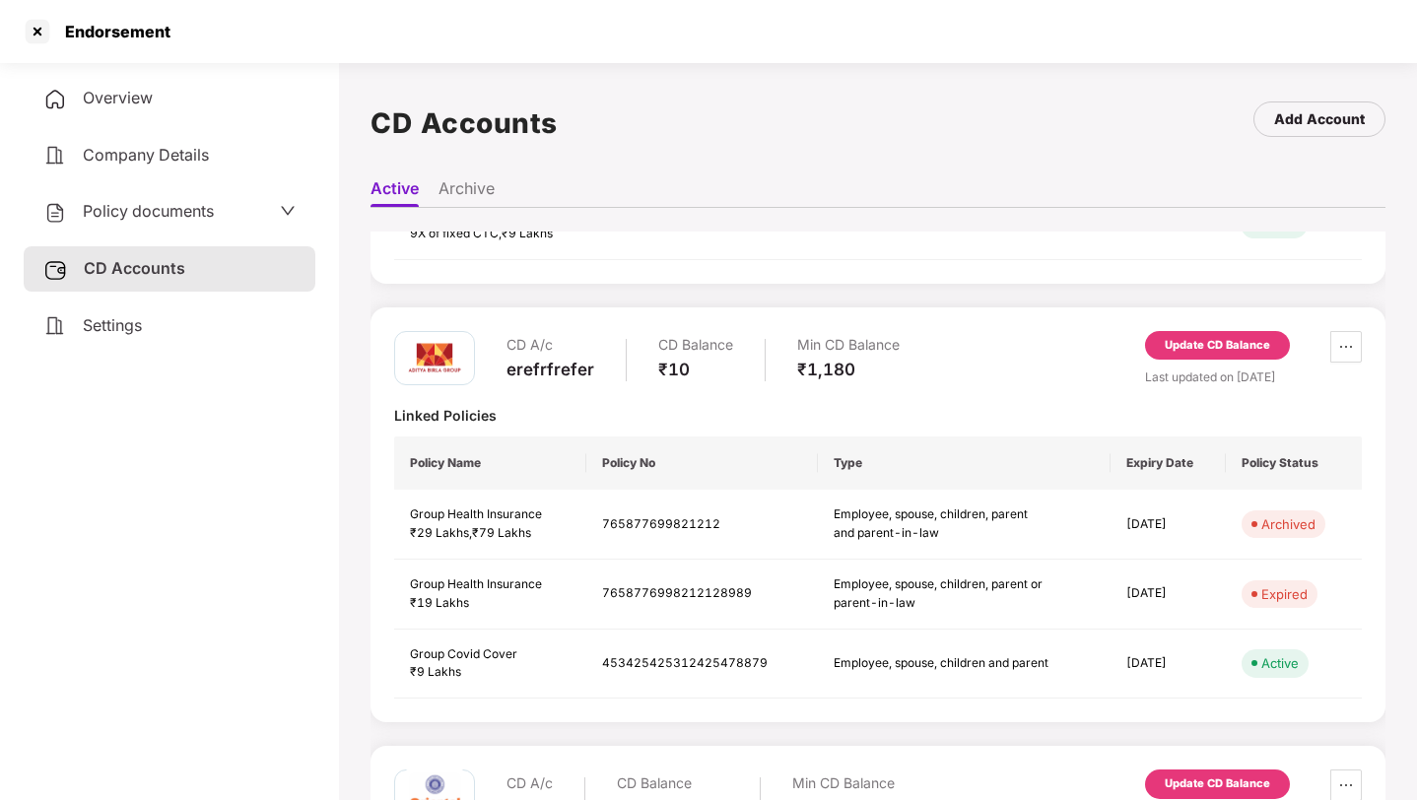
scroll to position [353, 0]
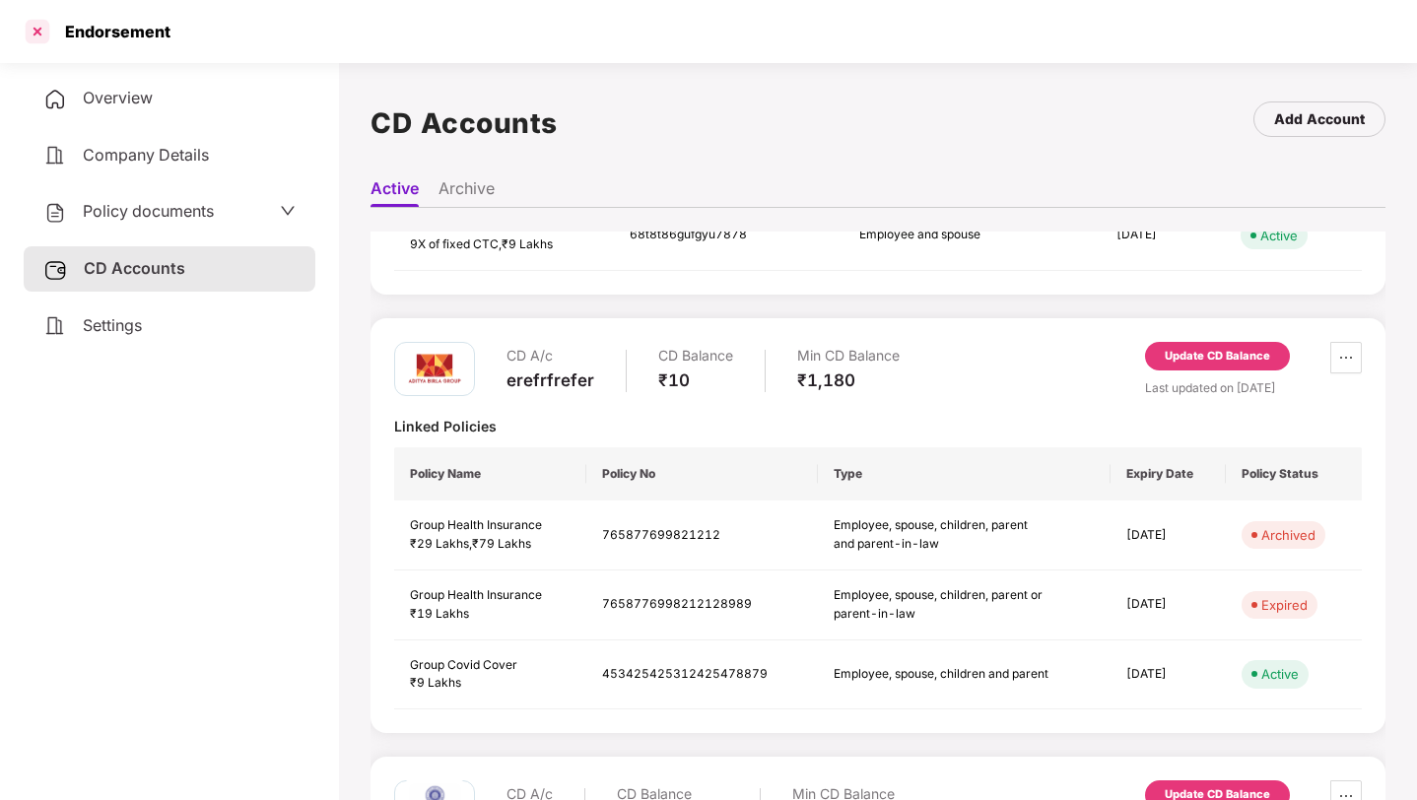
click at [45, 25] on div at bounding box center [38, 32] width 32 height 32
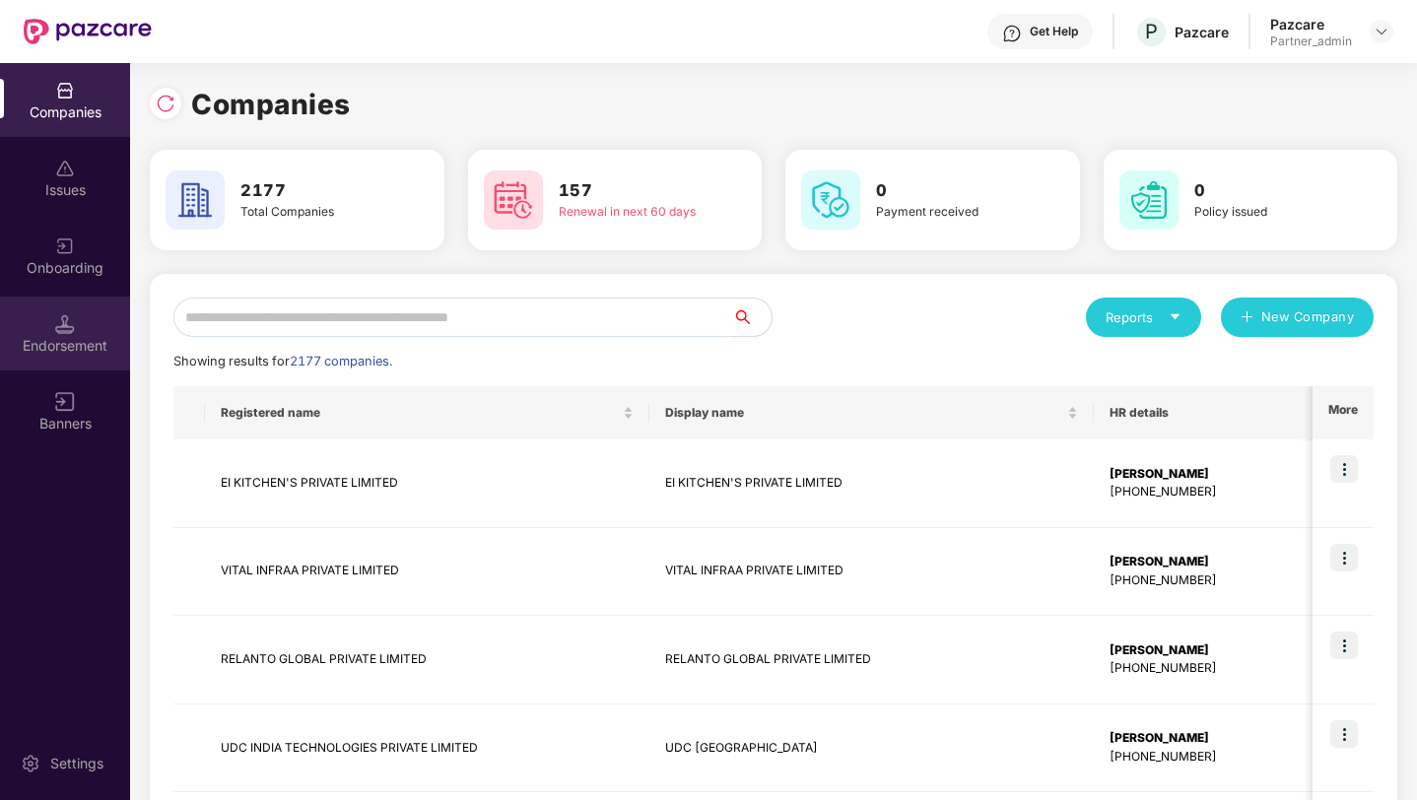
click at [93, 327] on div "Endorsement" at bounding box center [65, 334] width 130 height 74
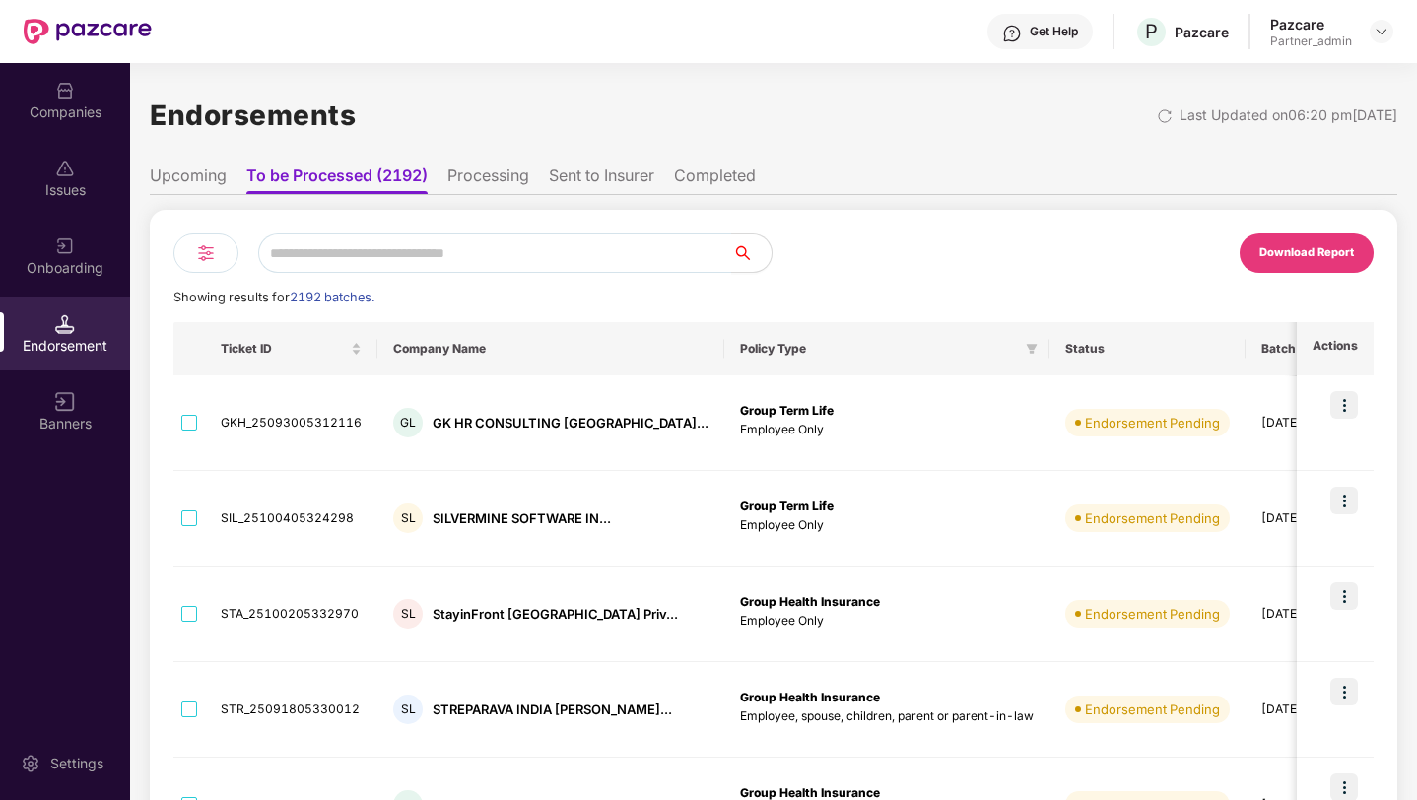
click at [205, 183] on li "Upcoming" at bounding box center [188, 180] width 77 height 29
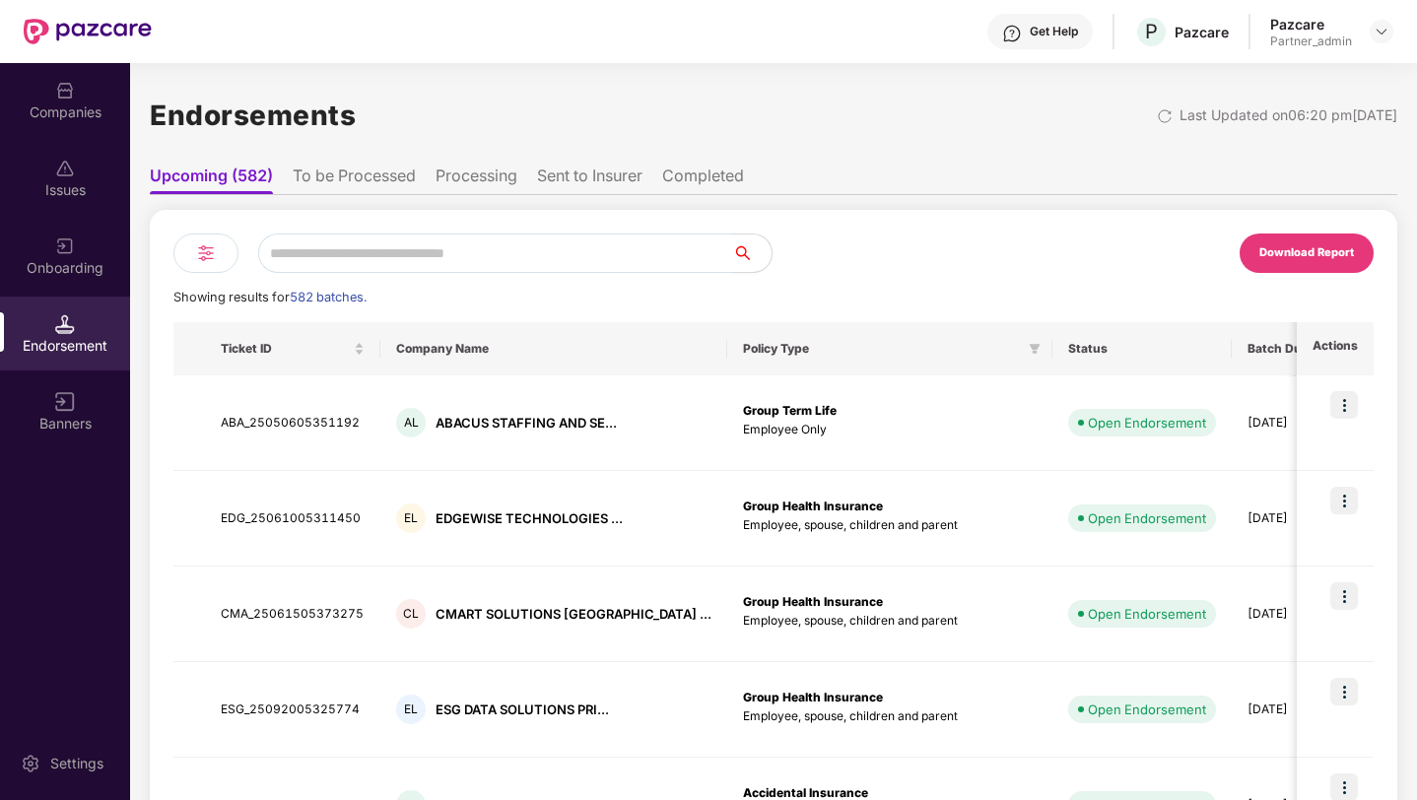
click at [204, 251] on img at bounding box center [206, 253] width 24 height 24
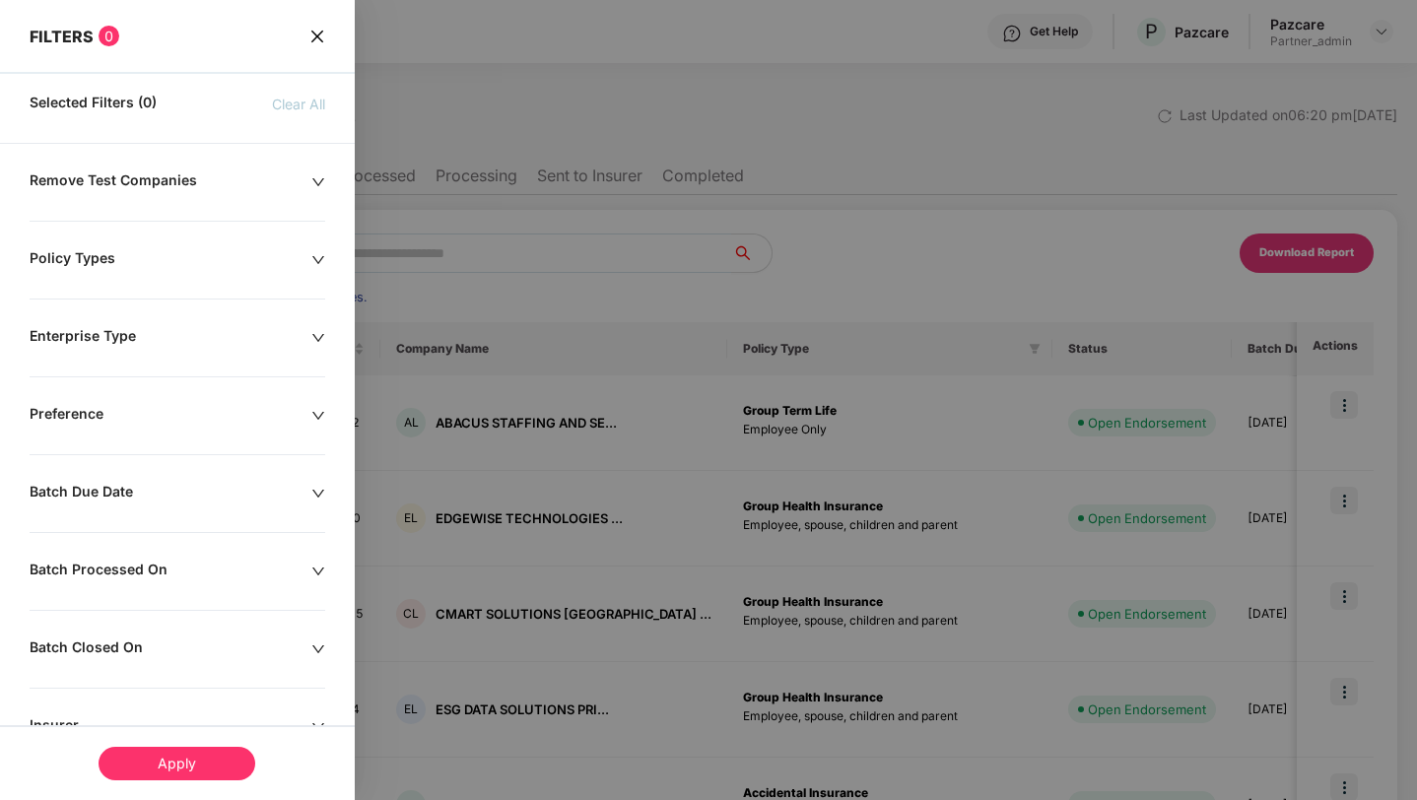
click at [171, 281] on div "Remove Test Companies Policy Types Enterprise Type Preference Batch Due Date Ba…" at bounding box center [177, 677] width 355 height 1013
click at [207, 258] on div "Policy Types" at bounding box center [171, 260] width 282 height 22
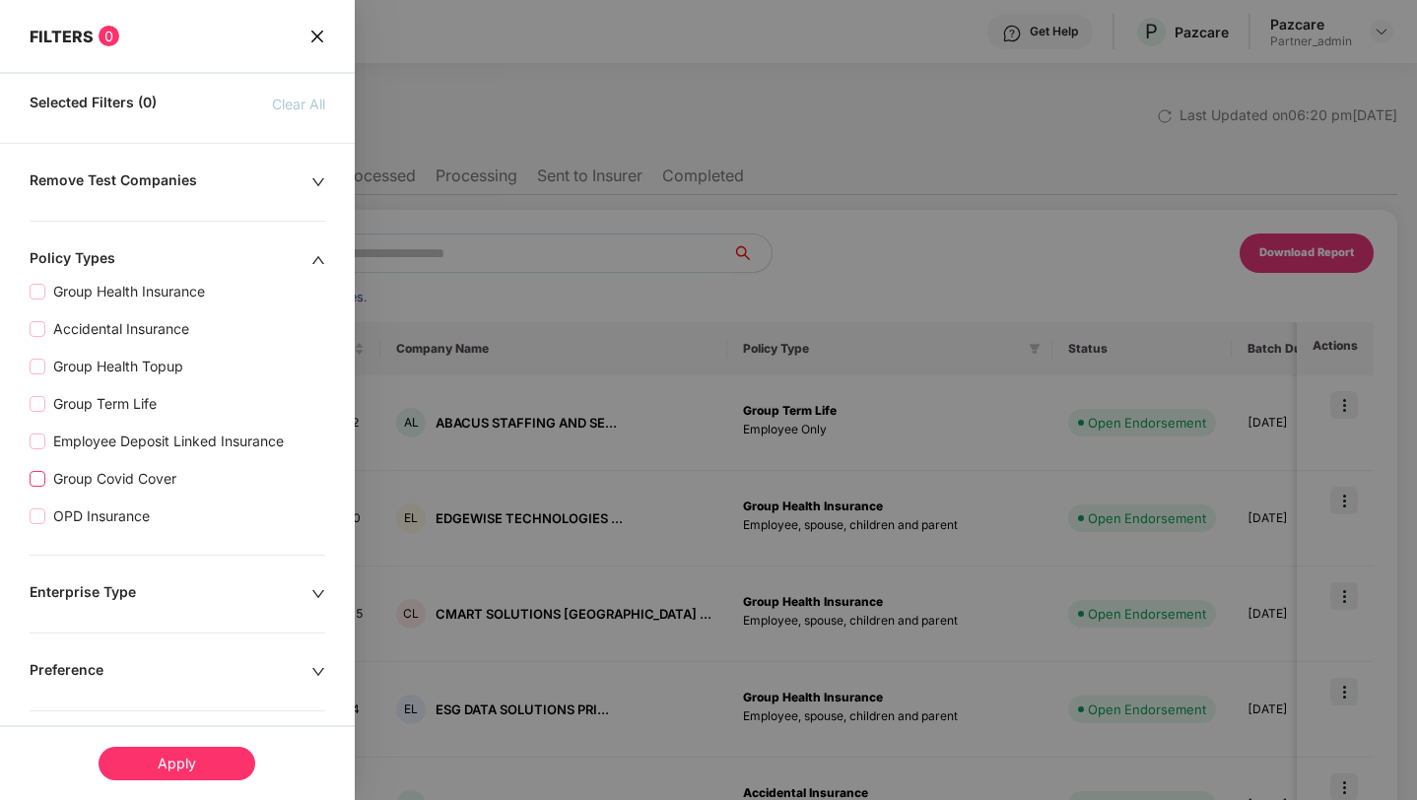
click at [88, 475] on span "Group Covid Cover" at bounding box center [114, 479] width 139 height 22
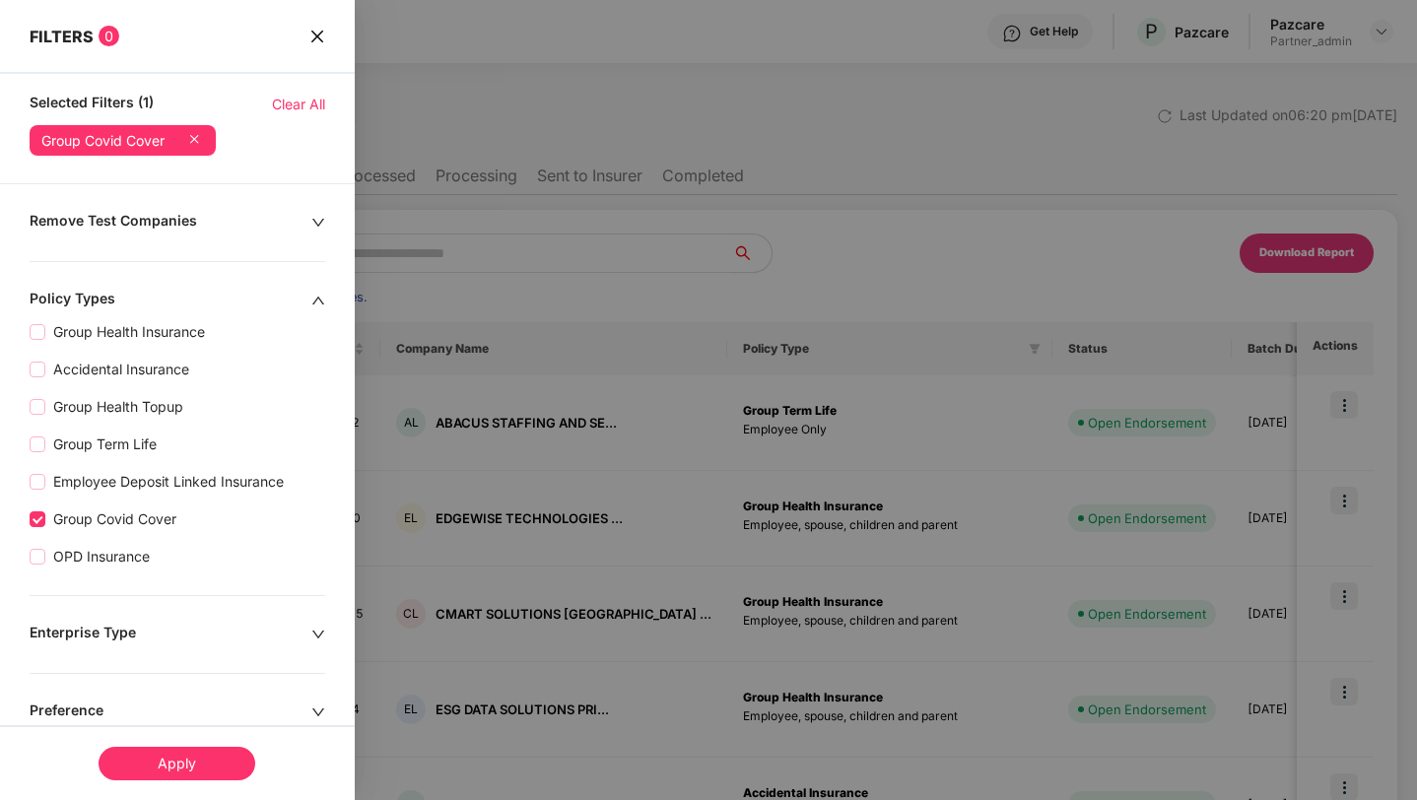
click at [191, 758] on div "Apply" at bounding box center [177, 764] width 157 height 34
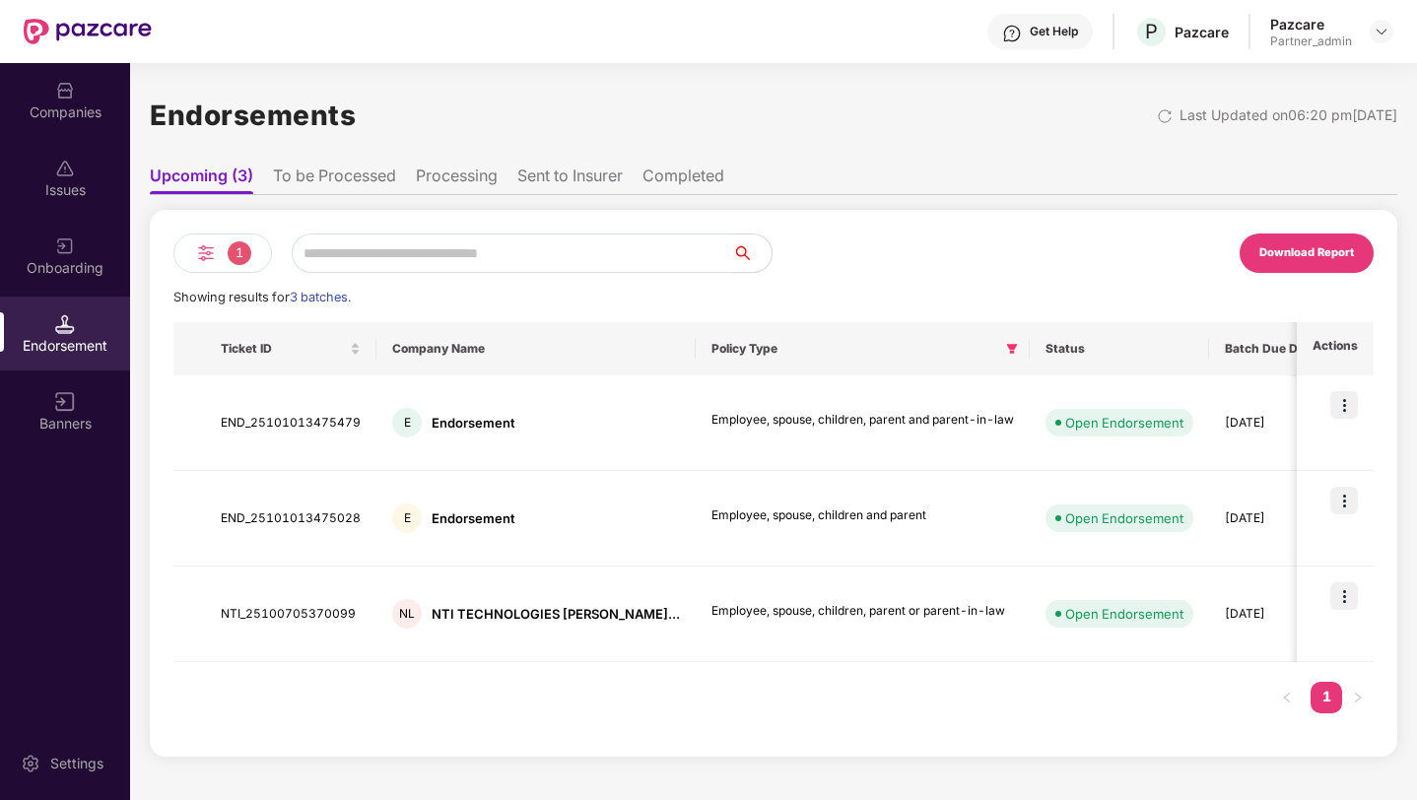
click at [341, 239] on input "text" at bounding box center [512, 253] width 440 height 39
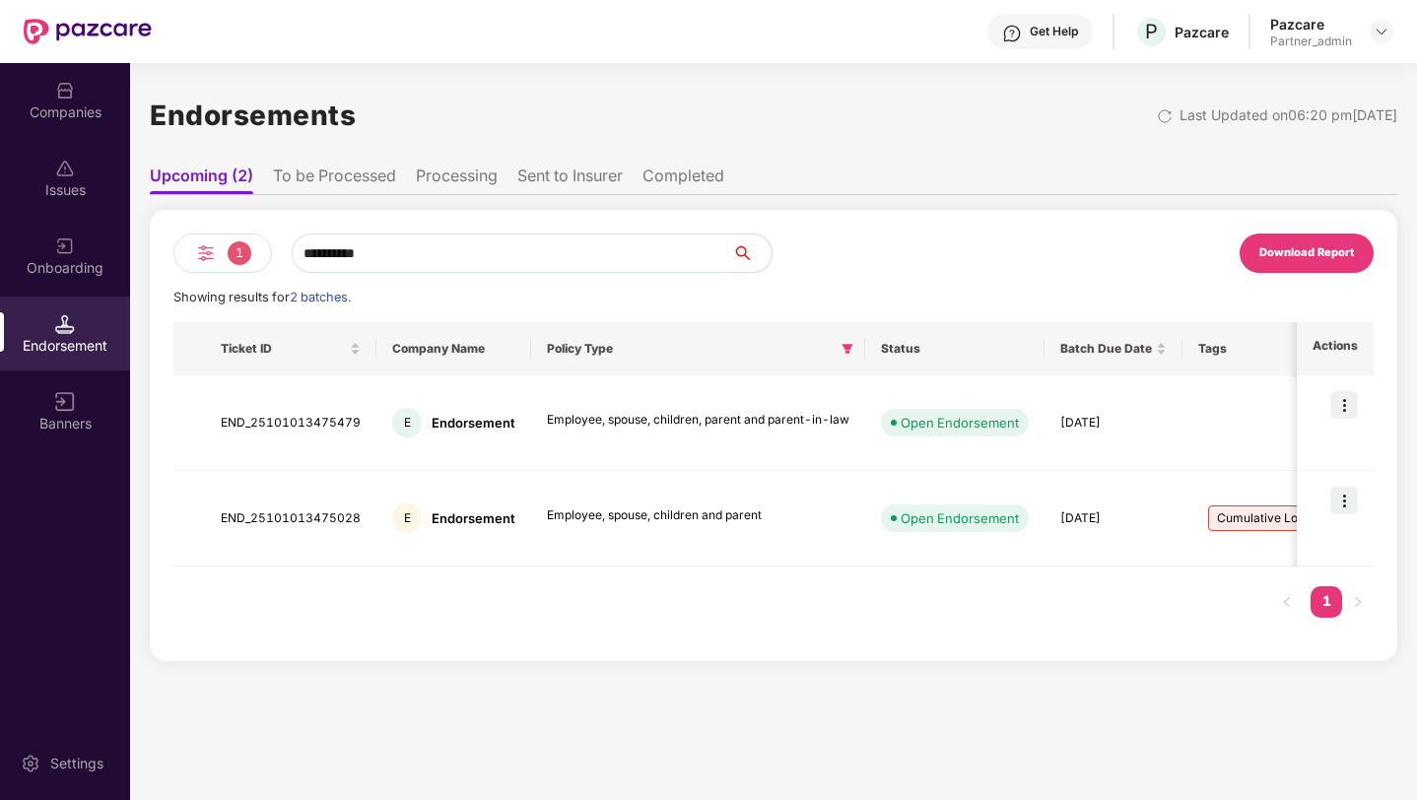
type input "**********"
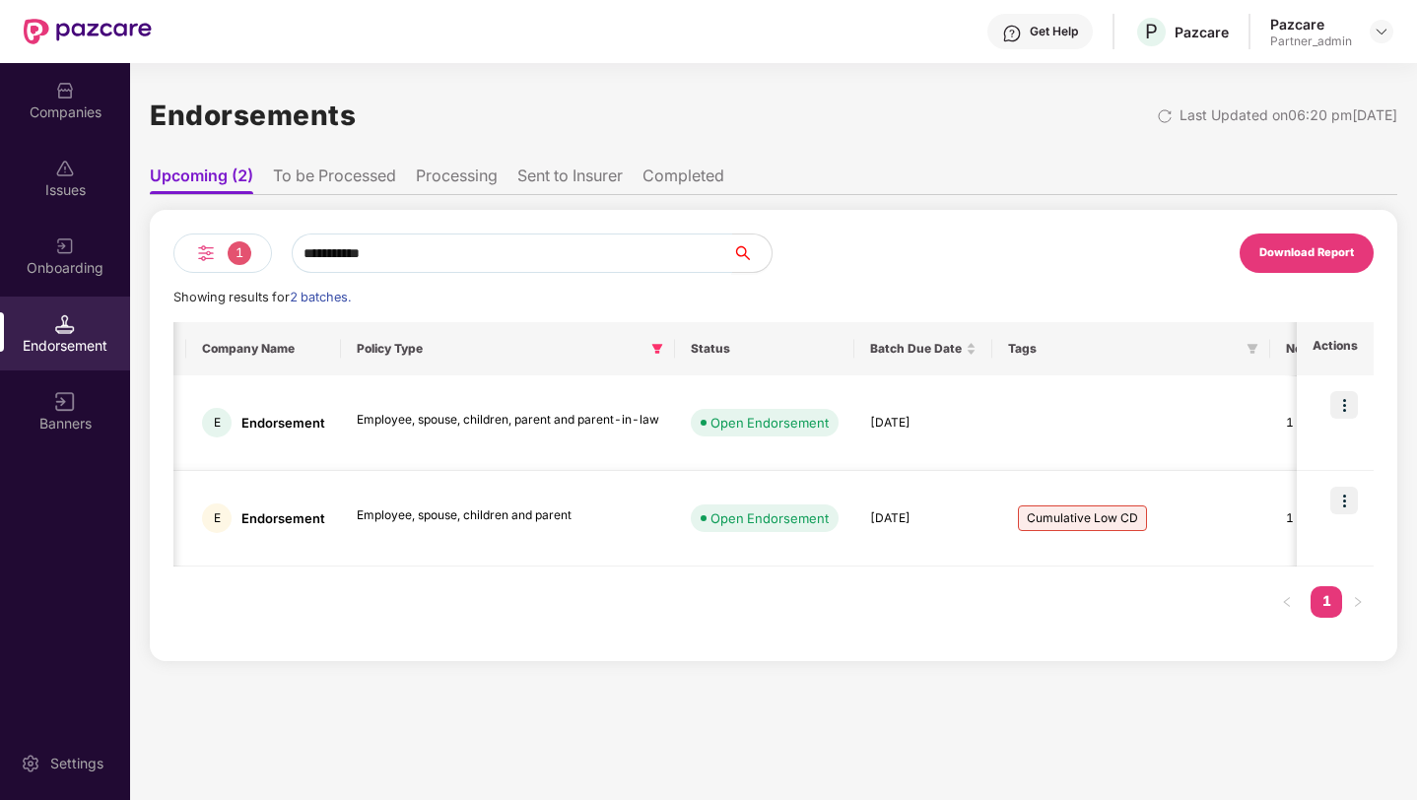
scroll to position [0, 0]
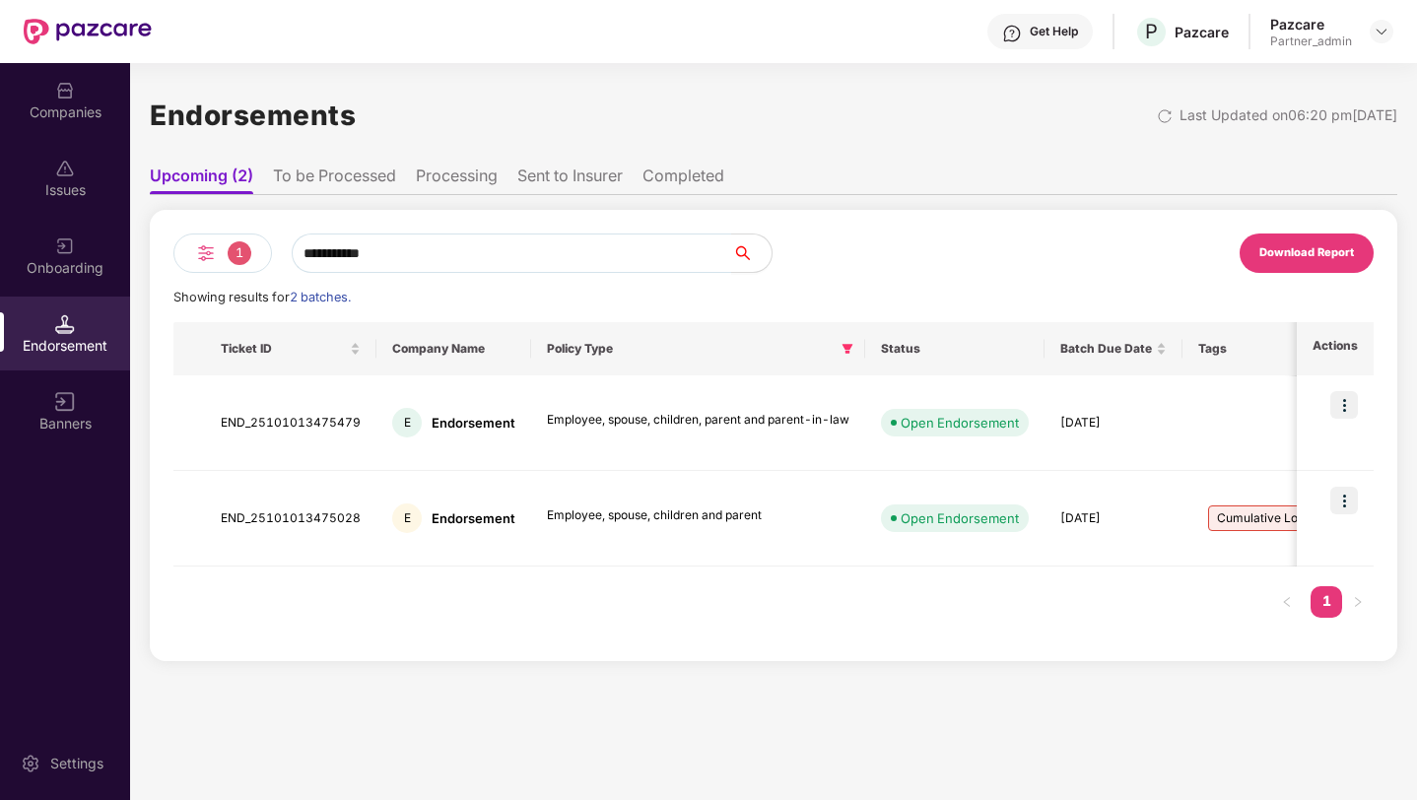
click at [369, 172] on li "To be Processed" at bounding box center [334, 180] width 123 height 29
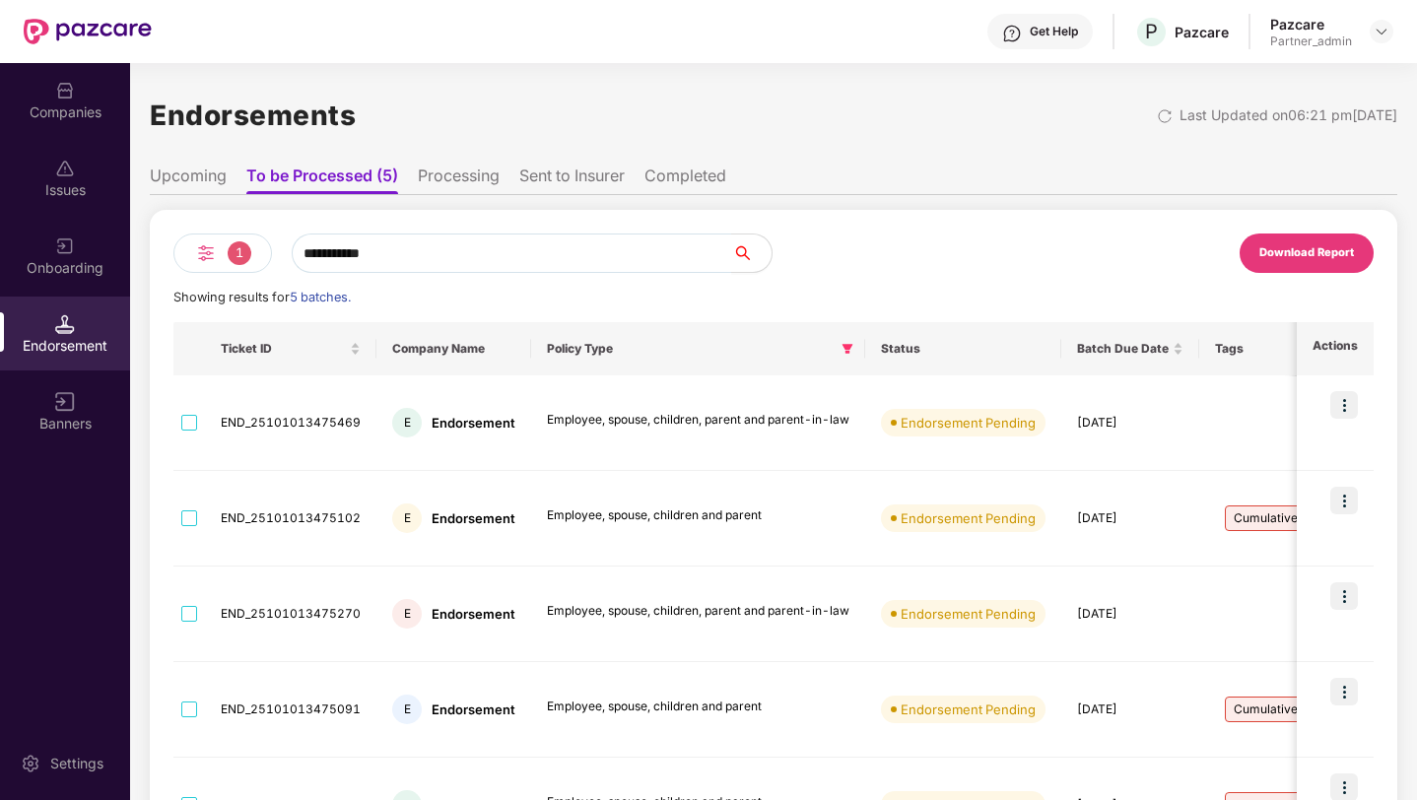
click at [218, 174] on li "Upcoming" at bounding box center [188, 180] width 77 height 29
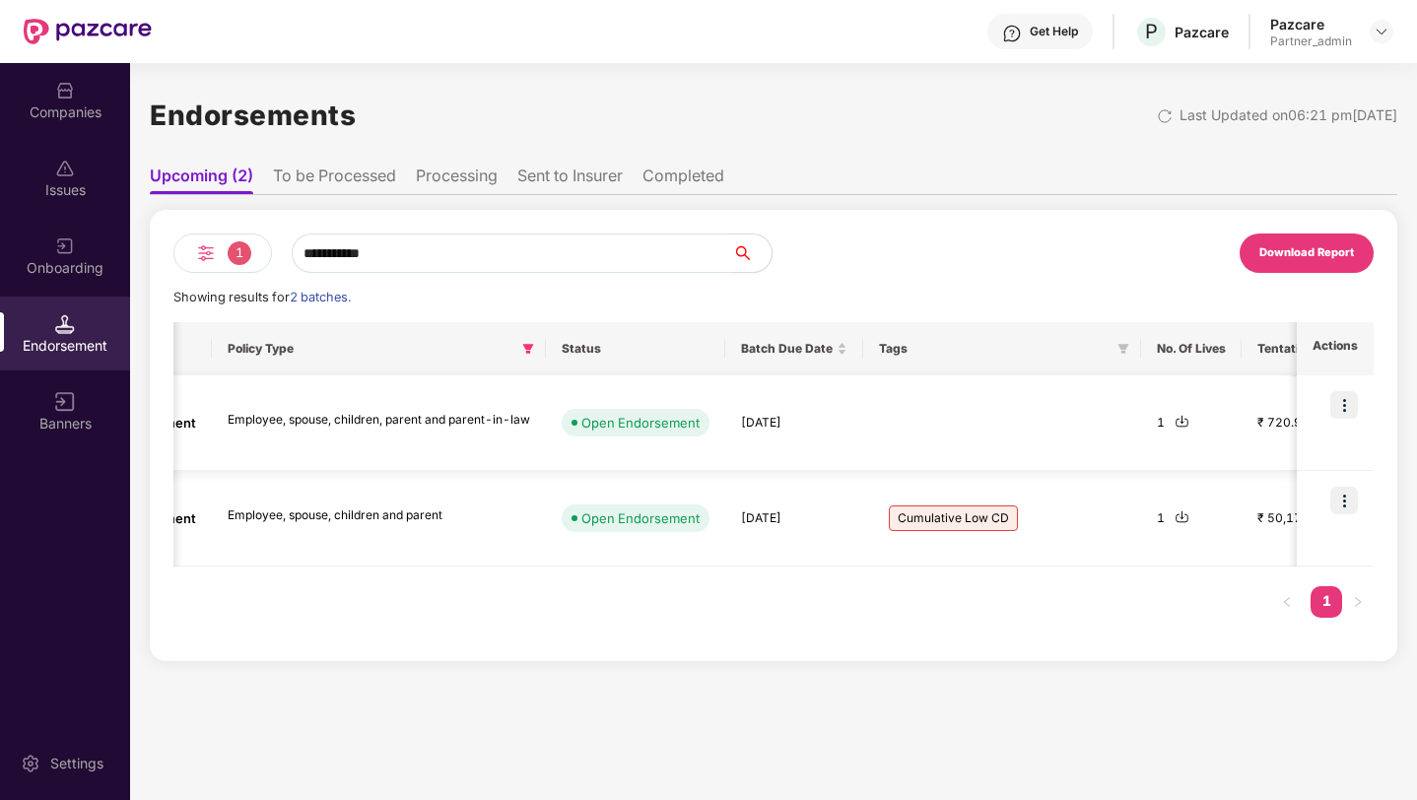
scroll to position [0, 326]
click at [369, 172] on li "To be Processed" at bounding box center [334, 180] width 123 height 29
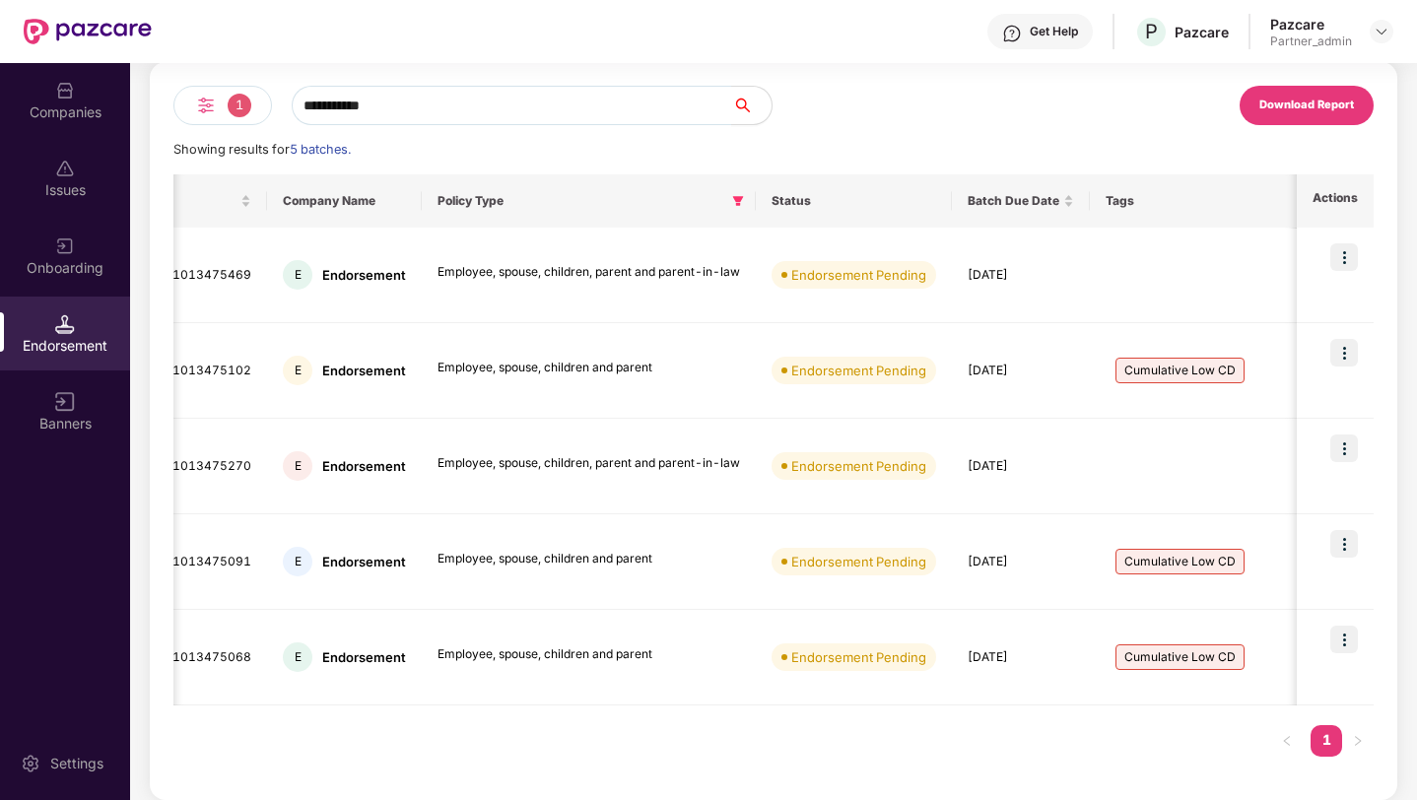
scroll to position [0, 0]
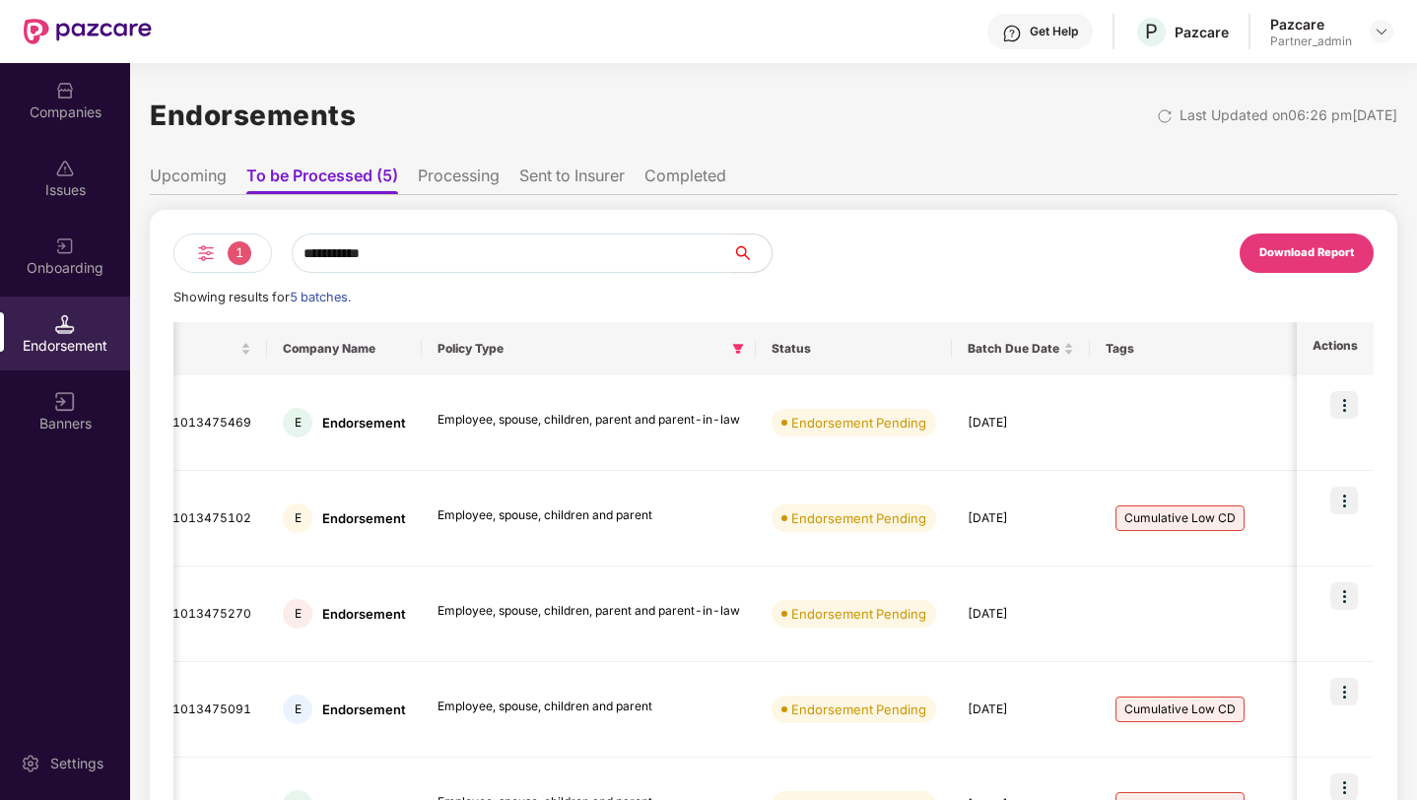
click at [204, 168] on li "Upcoming" at bounding box center [188, 180] width 77 height 29
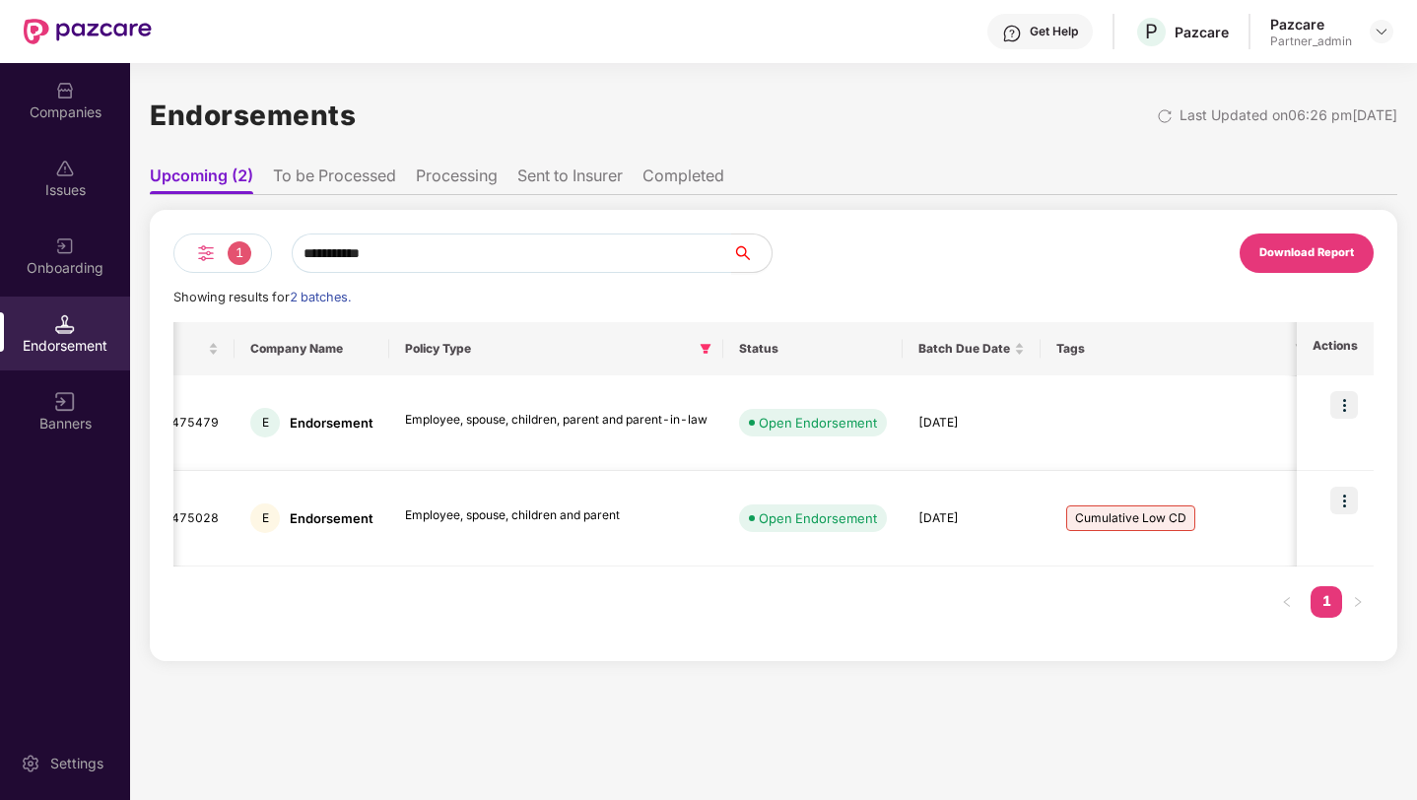
scroll to position [0, 136]
